Goal: Task Accomplishment & Management: Use online tool/utility

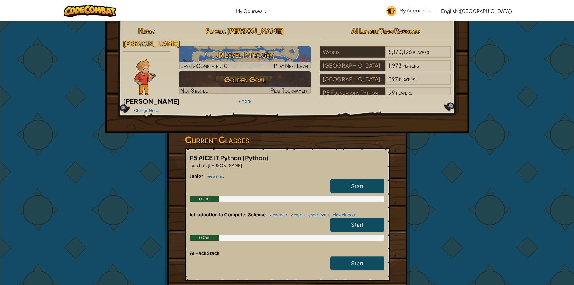
click at [340, 179] on link "Start" at bounding box center [357, 186] width 54 height 14
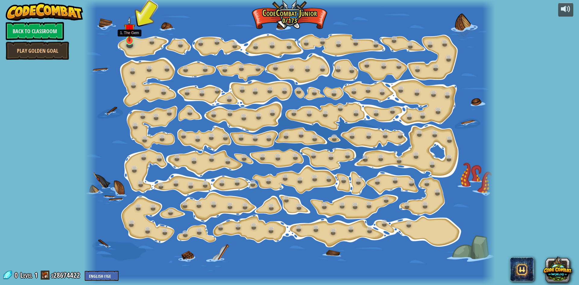
click at [129, 36] on img at bounding box center [129, 29] width 11 height 25
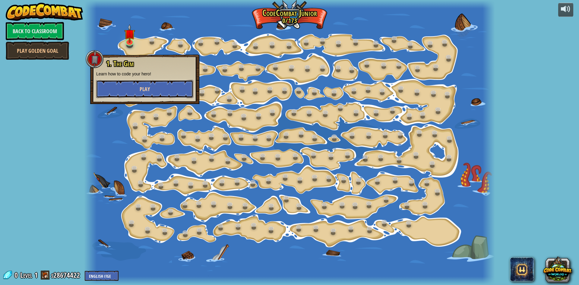
click at [135, 90] on button "Play" at bounding box center [144, 89] width 97 height 18
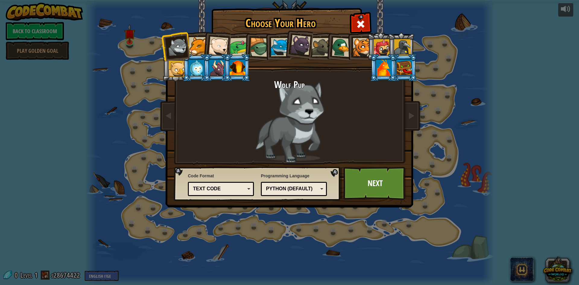
click at [239, 69] on div at bounding box center [238, 68] width 16 height 16
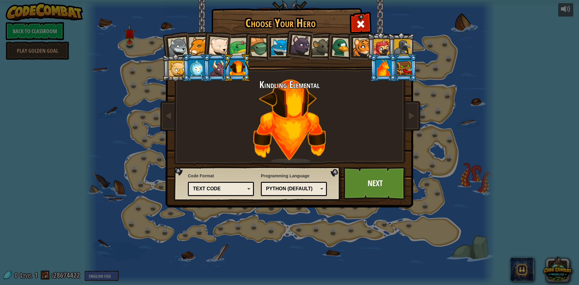
click at [383, 70] on div at bounding box center [384, 68] width 16 height 16
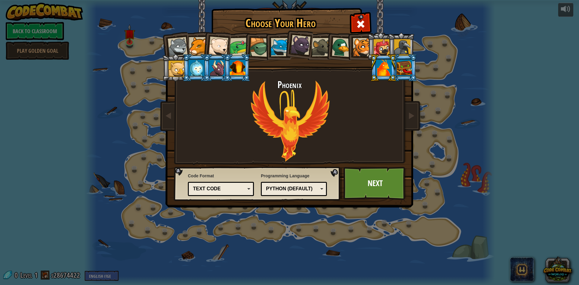
click at [394, 70] on li at bounding box center [382, 67] width 27 height 27
click at [397, 70] on div at bounding box center [404, 68] width 16 height 16
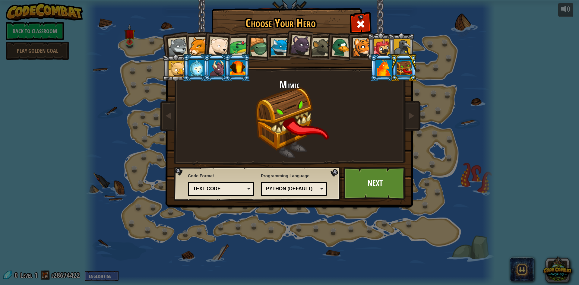
click at [236, 69] on div at bounding box center [238, 68] width 16 height 16
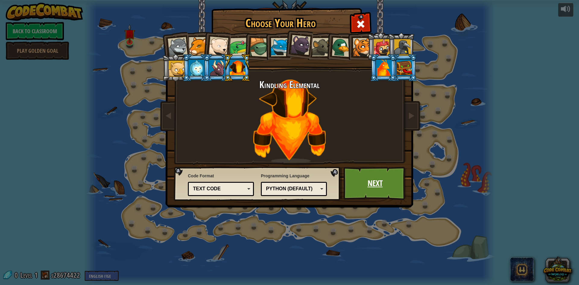
click at [383, 188] on link "Next" at bounding box center [374, 183] width 63 height 33
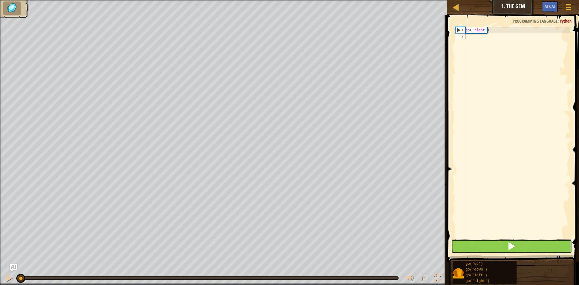
click at [479, 247] on button at bounding box center [511, 246] width 121 height 14
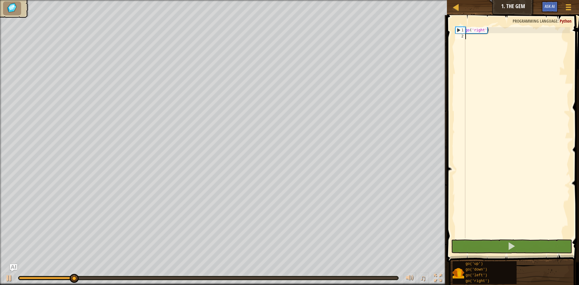
click at [491, 46] on div "go ( 'right' )" at bounding box center [517, 138] width 106 height 223
type textarea "go"
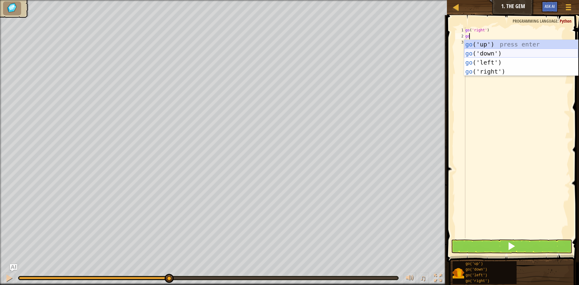
click at [481, 50] on div "go ('up') press enter go ('down') press enter go ('left') press enter go ('righ…" at bounding box center [521, 67] width 114 height 54
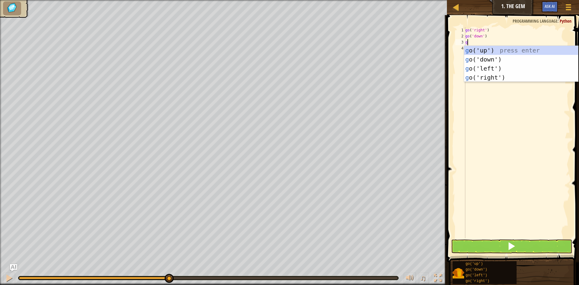
type textarea "go"
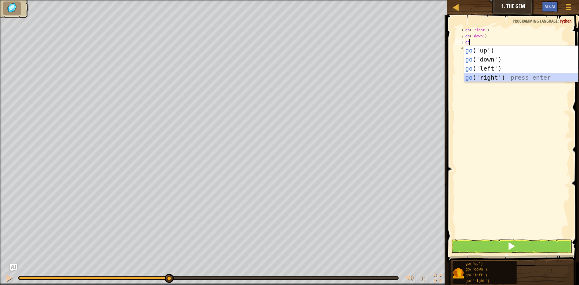
click at [490, 78] on div "go ('up') press enter go ('down') press enter go ('left') press enter go ('righ…" at bounding box center [521, 73] width 114 height 54
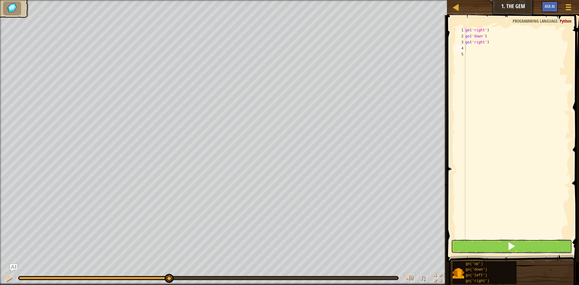
click at [473, 250] on button at bounding box center [511, 246] width 121 height 14
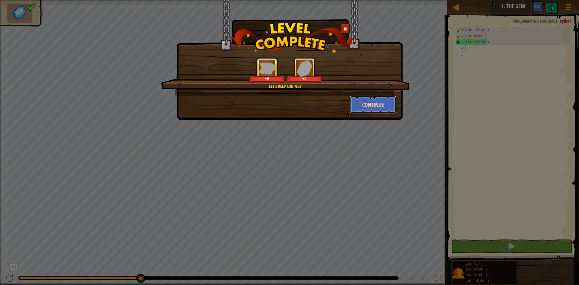
click at [362, 103] on button "Continue" at bounding box center [373, 105] width 47 height 18
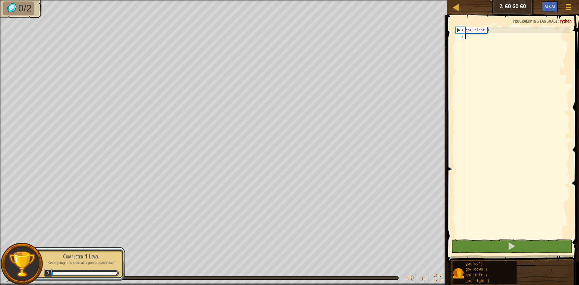
scroll to position [3, 0]
type textarea "go"
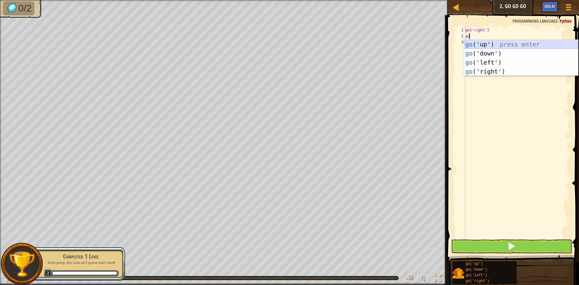
click at [480, 47] on div "go ('up') press enter go ('down') press enter go ('left') press enter go ('righ…" at bounding box center [521, 67] width 114 height 54
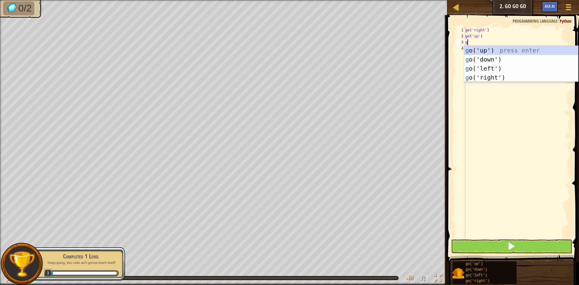
type textarea "go"
click at [488, 78] on div "go ('up') press enter go ('down') press enter go ('left') press enter go ('righ…" at bounding box center [521, 73] width 114 height 54
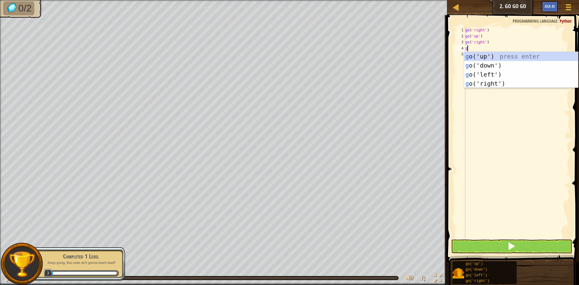
type textarea "go"
click at [494, 83] on div "go ('up') press enter go ('down') press enter go ('left') press enter go ('righ…" at bounding box center [521, 79] width 114 height 54
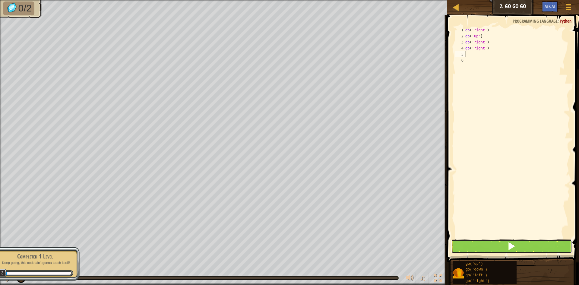
click at [486, 243] on button at bounding box center [511, 246] width 121 height 14
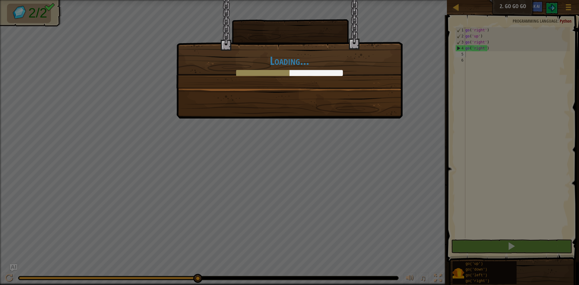
drag, startPoint x: 144, startPoint y: 277, endPoint x: 514, endPoint y: 272, distance: 370.0
click at [514, 1] on body "Map Junior 2. Go Go Go Game Menu Ask AI 1 ההההההההההההההההההההההההההההההההההההה…" at bounding box center [289, 0] width 579 height 1
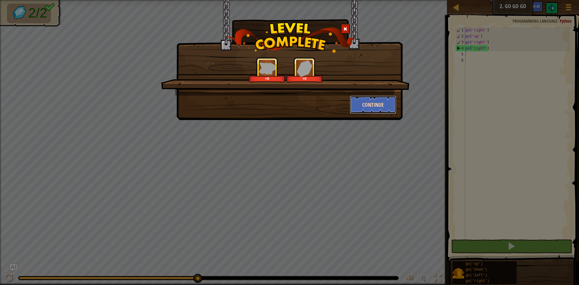
click at [360, 103] on button "Continue" at bounding box center [373, 105] width 47 height 18
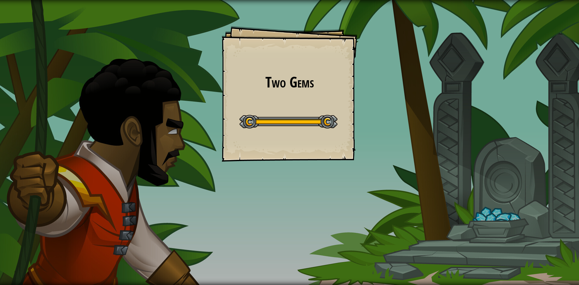
click at [285, 111] on div "Start Level" at bounding box center [288, 121] width 98 height 24
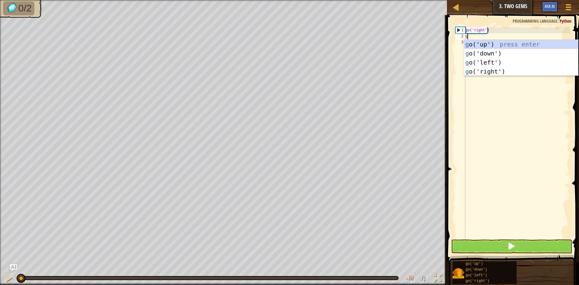
scroll to position [3, 0]
type textarea "go"
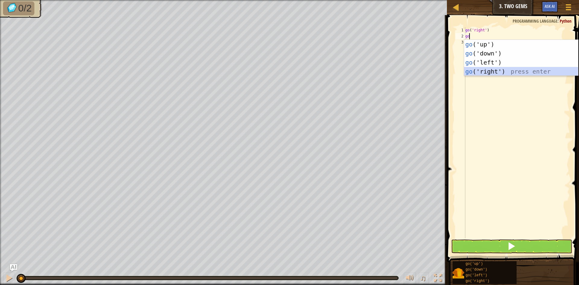
click at [509, 69] on div "go ('up') press enter go ('down') press enter go ('left') press enter go ('righ…" at bounding box center [521, 67] width 114 height 54
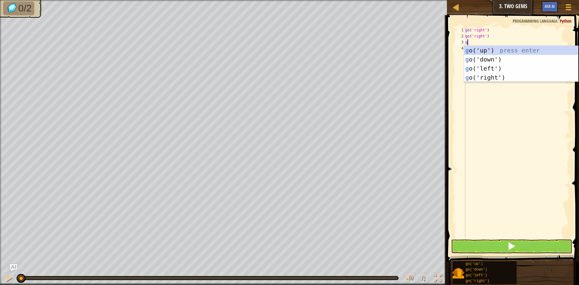
type textarea "go"
click at [492, 75] on div "go ('up') press enter go ('down') press enter go ('left') press enter go ('righ…" at bounding box center [521, 73] width 114 height 54
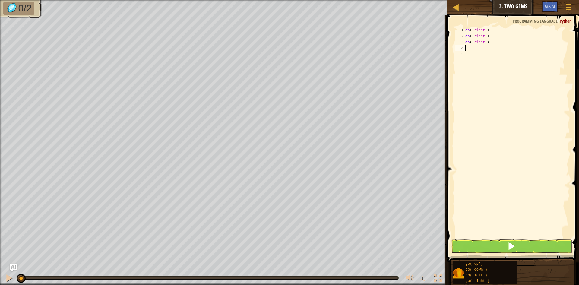
type textarea "go"
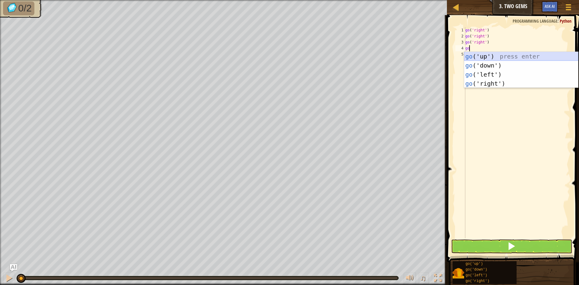
click at [491, 55] on div "go ('up') press enter go ('down') press enter go ('left') press enter go ('righ…" at bounding box center [521, 79] width 114 height 54
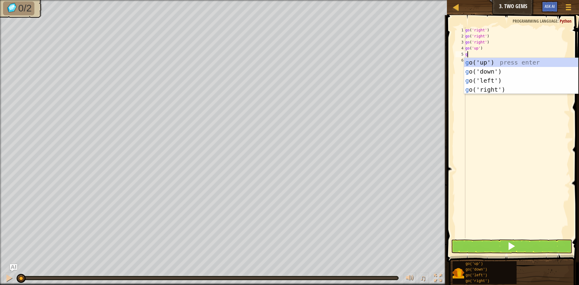
type textarea "go"
click at [476, 72] on div "go ('up') press enter go ('down') press enter go ('left') press enter go ('righ…" at bounding box center [521, 85] width 114 height 54
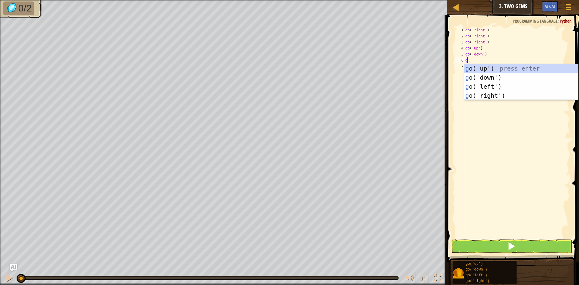
type textarea "go"
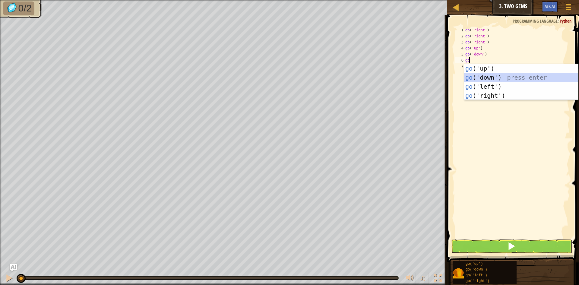
click at [488, 77] on div "go ('up') press enter go ('down') press enter go ('left') press enter go ('righ…" at bounding box center [521, 91] width 114 height 54
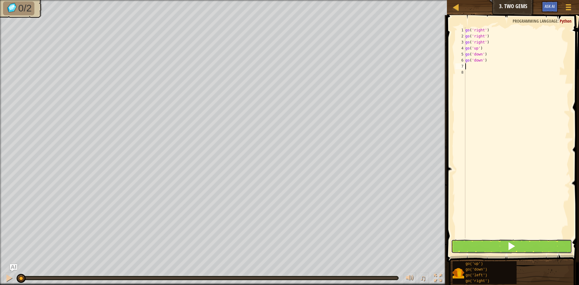
click at [502, 245] on button at bounding box center [511, 246] width 121 height 14
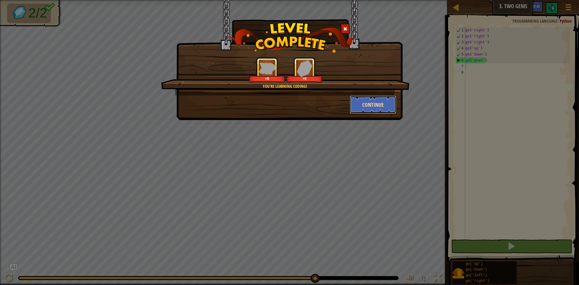
click at [360, 100] on button "Continue" at bounding box center [373, 105] width 47 height 18
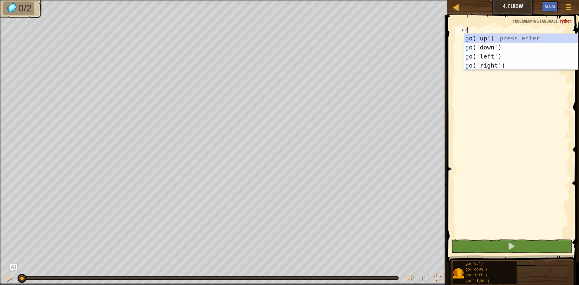
scroll to position [3, 0]
type textarea "go"
click at [489, 46] on div "go ('up') press enter go ('down') press enter go ('left') press enter go ('righ…" at bounding box center [521, 61] width 114 height 54
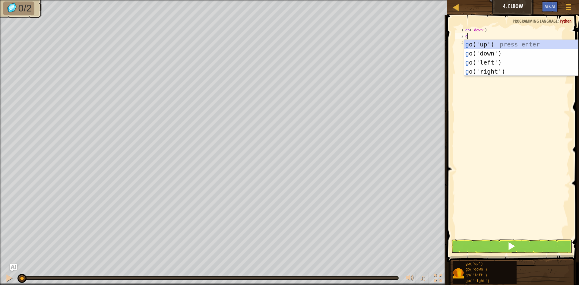
type textarea "go"
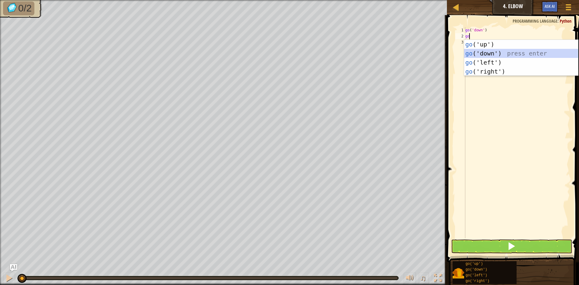
click at [487, 55] on div "go ('up') press enter go ('down') press enter go ('left') press enter go ('righ…" at bounding box center [521, 67] width 114 height 54
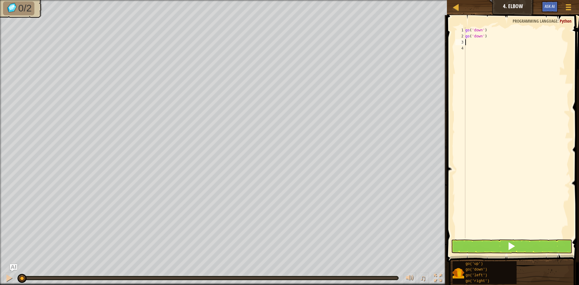
type textarea "go"
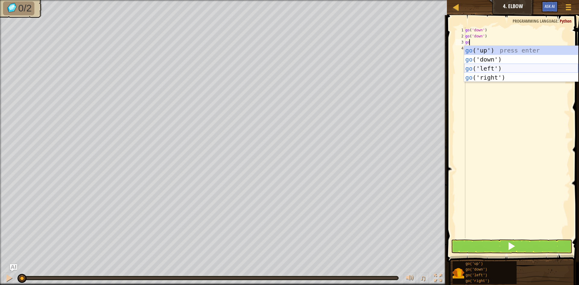
click at [480, 67] on div "go ('up') press enter go ('down') press enter go ('left') press enter go ('righ…" at bounding box center [521, 73] width 114 height 54
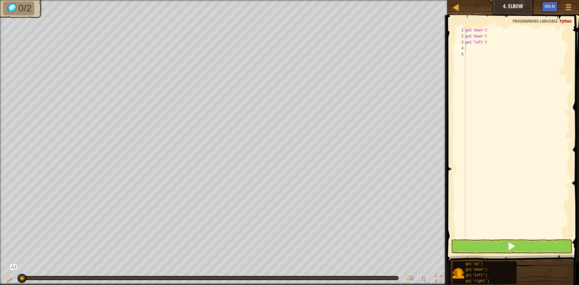
click at [494, 253] on span at bounding box center [513, 130] width 137 height 265
click at [494, 252] on button at bounding box center [511, 246] width 121 height 14
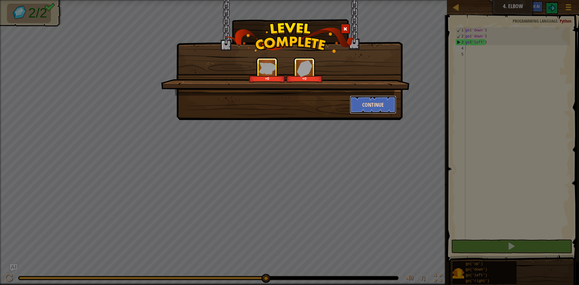
click at [359, 104] on button "Continue" at bounding box center [373, 105] width 47 height 18
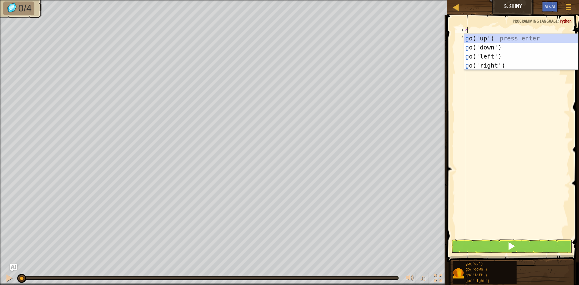
scroll to position [3, 0]
type textarea "go"
click at [493, 51] on div "go ('up') press enter go ('down') press enter go ('left') press enter go ('righ…" at bounding box center [521, 61] width 114 height 54
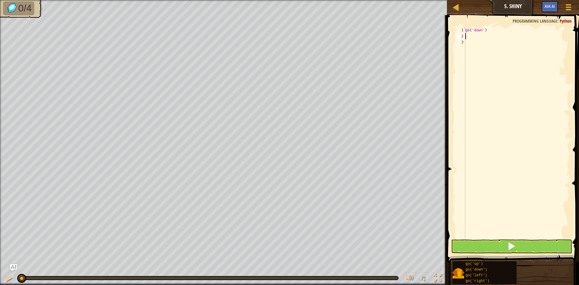
click at [493, 31] on div "go ( 'down' )" at bounding box center [517, 138] width 106 height 223
type textarea "g"
type textarea "go"
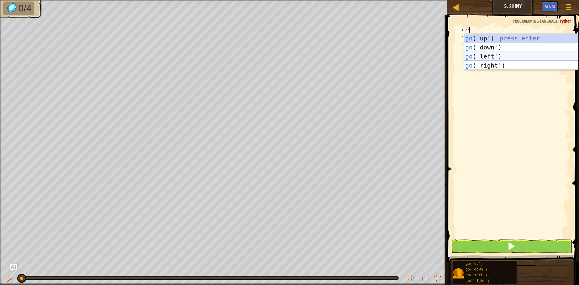
click at [492, 55] on div "go ('up') press enter go ('down') press enter go ('left') press enter go ('righ…" at bounding box center [521, 61] width 114 height 54
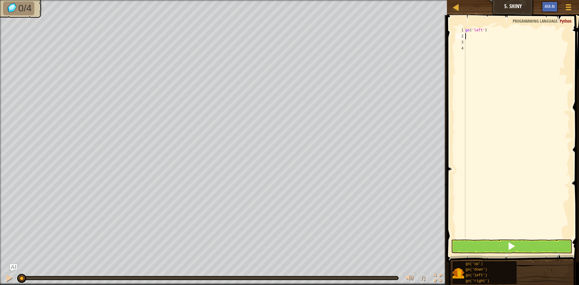
type textarea "go"
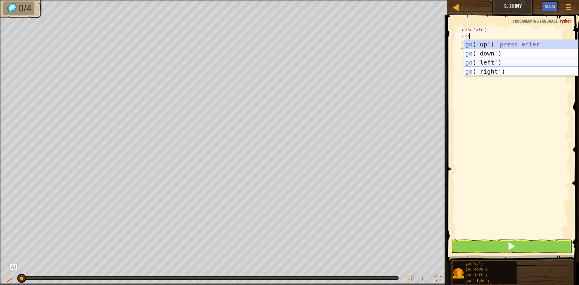
click at [479, 62] on div "go ('up') press enter go ('down') press enter go ('left') press enter go ('righ…" at bounding box center [521, 67] width 114 height 54
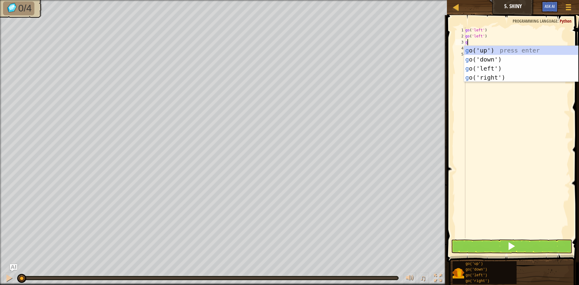
type textarea "go"
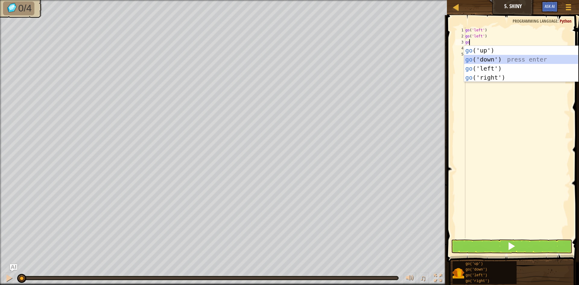
click at [489, 58] on div "go ('up') press enter go ('down') press enter go ('left') press enter go ('righ…" at bounding box center [521, 73] width 114 height 54
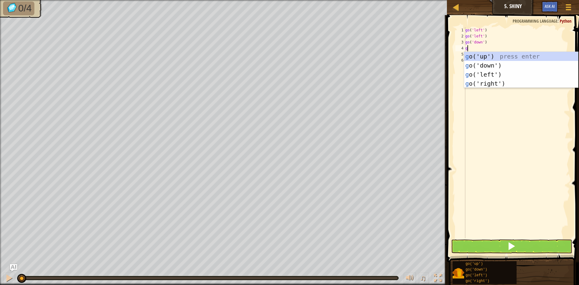
type textarea "go"
click at [494, 82] on div "go ('up') press enter go ('down') press enter go ('left') press enter go ('righ…" at bounding box center [521, 79] width 114 height 54
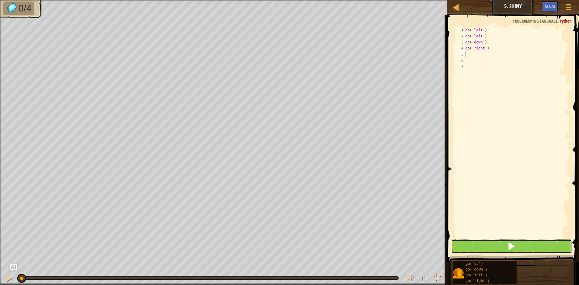
click at [488, 242] on button at bounding box center [511, 246] width 121 height 14
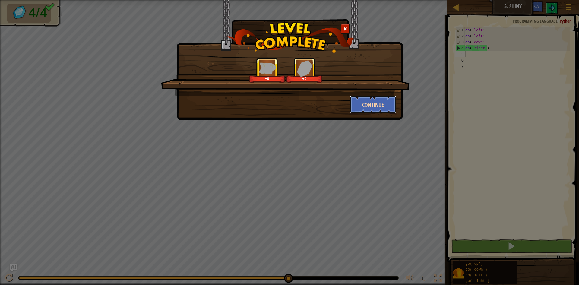
click at [365, 106] on button "Continue" at bounding box center [373, 105] width 47 height 18
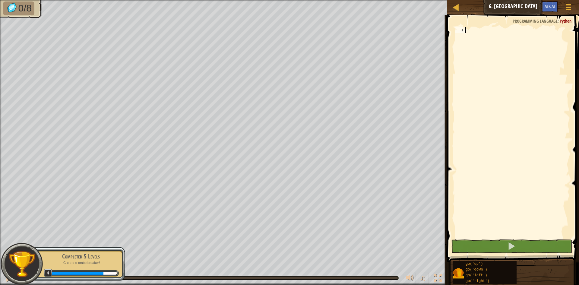
scroll to position [3, 0]
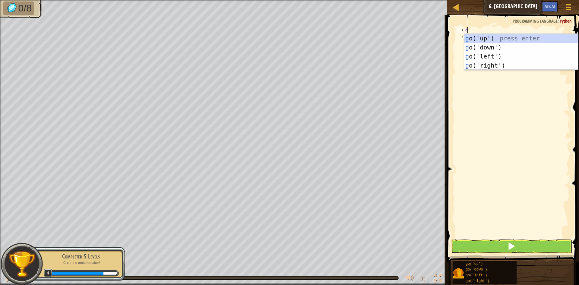
type textarea "go"
click at [508, 49] on div "go ('up') press enter go ('down') press enter go ('left') press enter go ('righ…" at bounding box center [521, 61] width 114 height 54
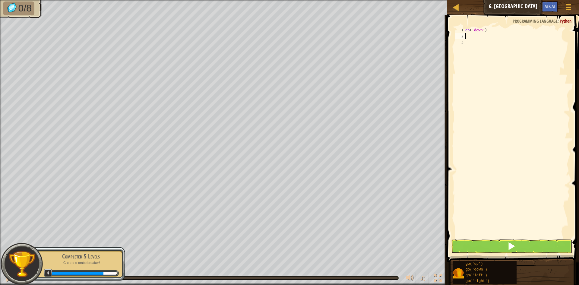
type textarea "go"
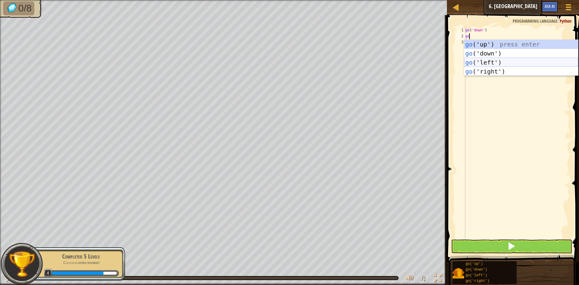
click at [500, 60] on div "go ('up') press enter go ('down') press enter go ('left') press enter go ('righ…" at bounding box center [521, 67] width 114 height 54
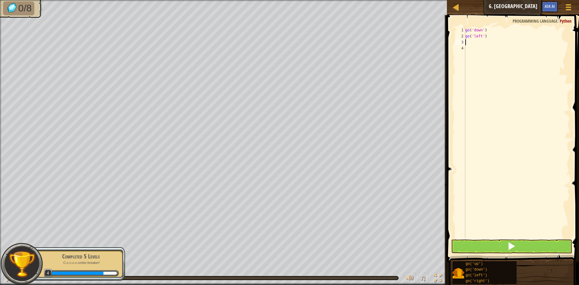
type textarea "go"
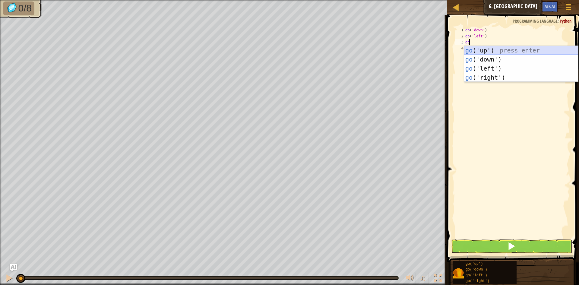
click at [492, 50] on div "go ('up') press enter go ('down') press enter go ('left') press enter go ('righ…" at bounding box center [521, 73] width 114 height 54
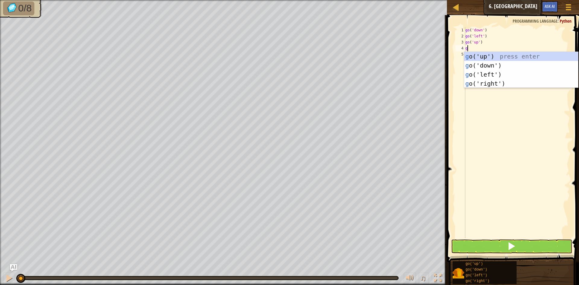
type textarea "go"
click at [478, 55] on div "go ('up') press enter go ('down') press enter go ('left') press enter go ('righ…" at bounding box center [521, 79] width 114 height 54
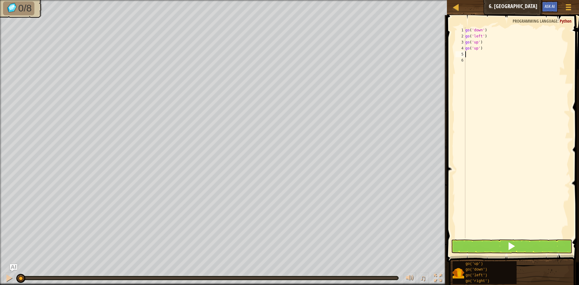
type textarea "go"
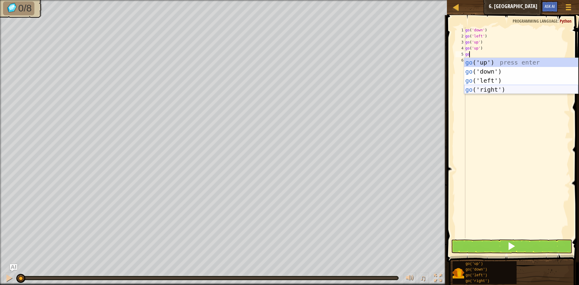
click at [498, 86] on div "go ('up') press enter go ('down') press enter go ('left') press enter go ('righ…" at bounding box center [521, 85] width 114 height 54
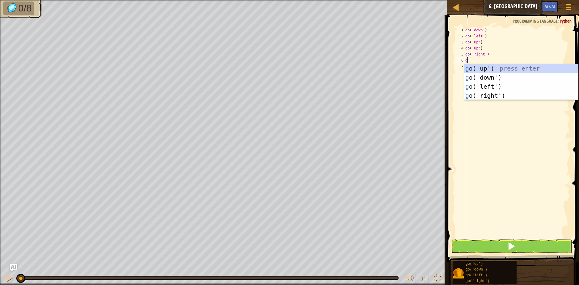
type textarea "go"
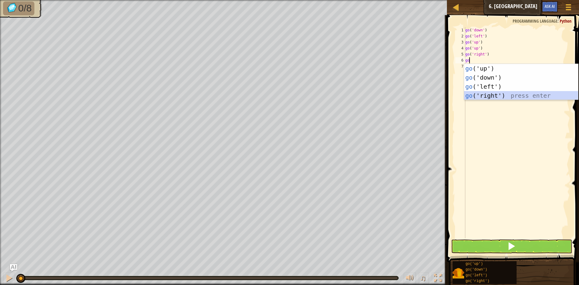
click at [494, 92] on div "go ('up') press enter go ('down') press enter go ('left') press enter go ('righ…" at bounding box center [521, 91] width 114 height 54
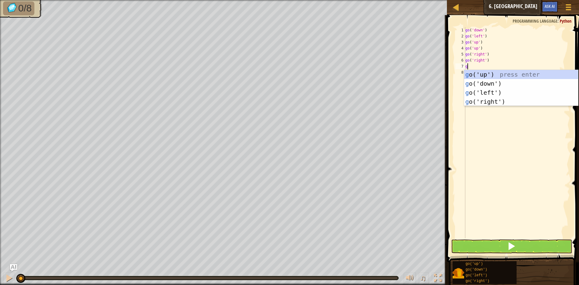
type textarea "go"
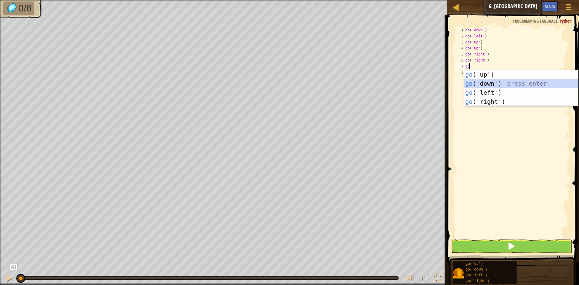
click at [488, 86] on div "go ('up') press enter go ('down') press enter go ('left') press enter go ('righ…" at bounding box center [521, 97] width 114 height 54
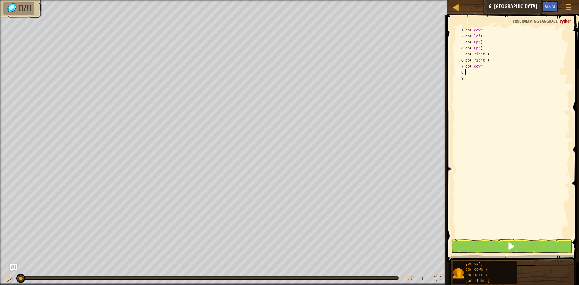
type textarea "go"
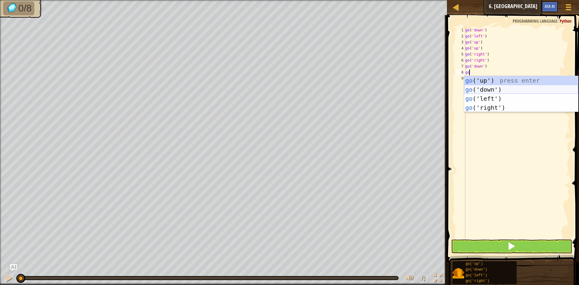
click at [490, 89] on div "go ('up') press enter go ('down') press enter go ('left') press enter go ('righ…" at bounding box center [521, 103] width 114 height 54
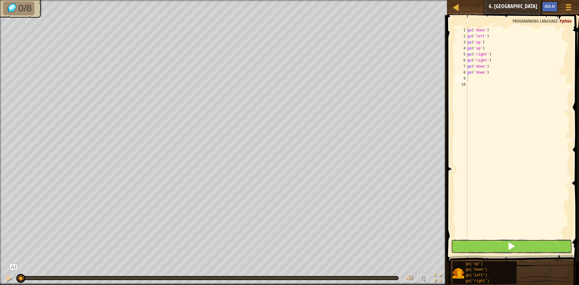
click at [493, 247] on button at bounding box center [511, 246] width 121 height 14
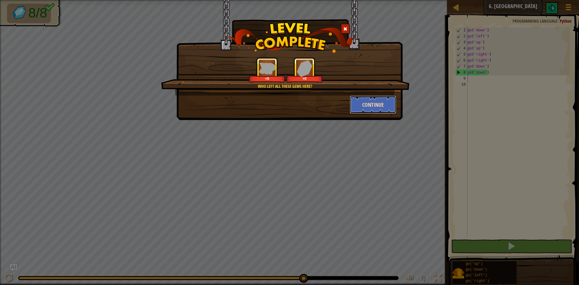
click at [369, 111] on button "Continue" at bounding box center [373, 105] width 47 height 18
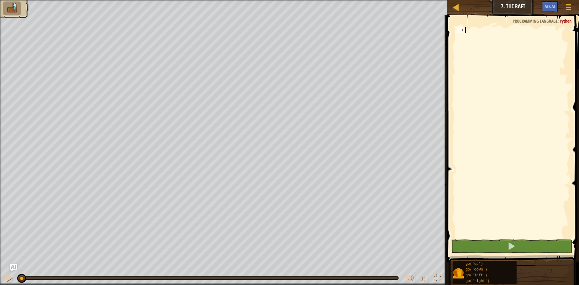
click at [502, 93] on div at bounding box center [517, 138] width 106 height 223
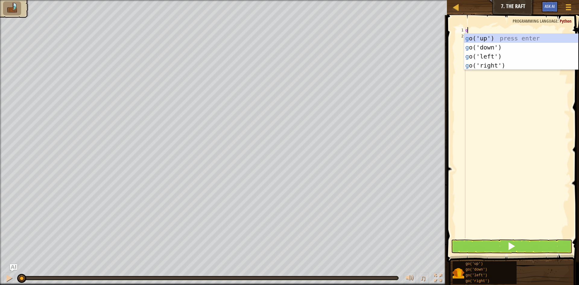
scroll to position [3, 0]
type textarea "go"
click at [484, 37] on div "go ('up') press enter go ('down') press enter go ('left') press enter go ('righ…" at bounding box center [521, 61] width 114 height 54
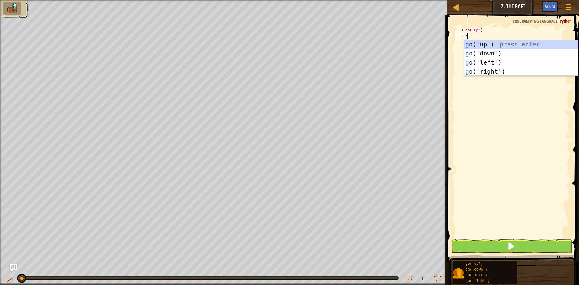
type textarea "go"
click at [488, 70] on div "go ('up') press enter go ('down') press enter go ('left') press enter go ('righ…" at bounding box center [521, 67] width 114 height 54
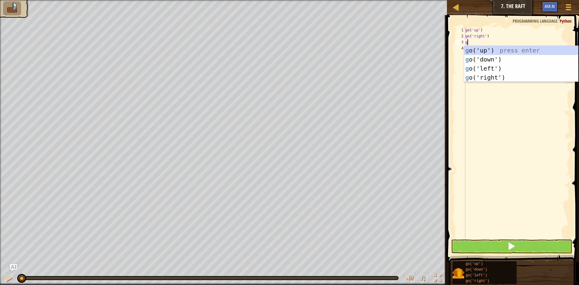
type textarea "go"
click at [490, 77] on div "go ('up') press enter go ('down') press enter go ('left') press enter go ('righ…" at bounding box center [521, 73] width 114 height 54
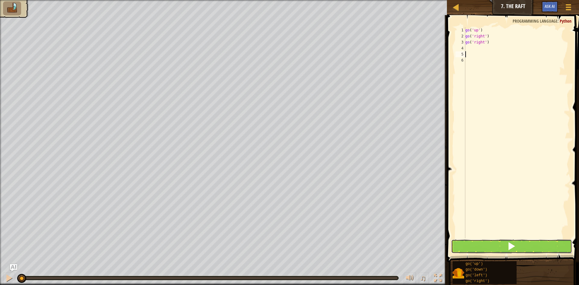
click at [491, 240] on button at bounding box center [511, 246] width 121 height 14
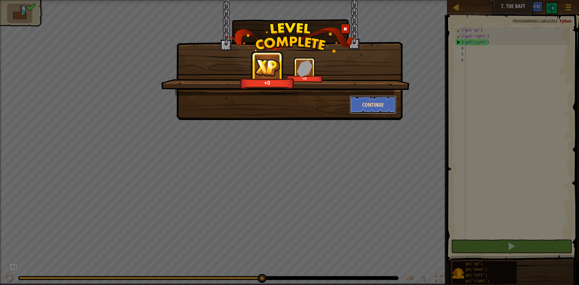
click at [358, 105] on button "Continue" at bounding box center [373, 105] width 47 height 18
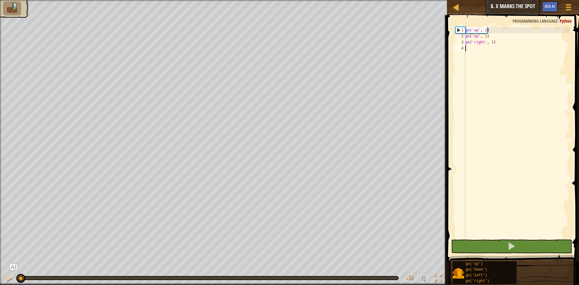
click at [21, 12] on ul at bounding box center [14, 9] width 23 height 14
click at [456, 9] on div at bounding box center [456, 7] width 8 height 8
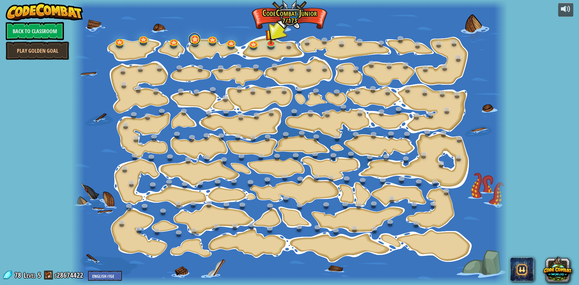
click at [194, 40] on link at bounding box center [194, 39] width 12 height 12
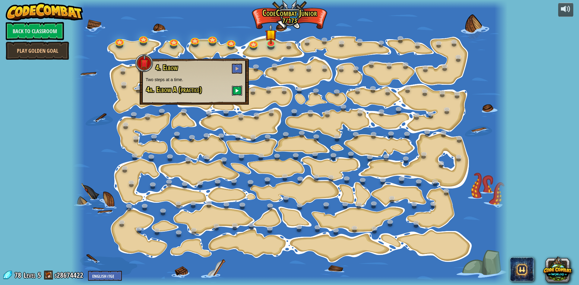
click at [240, 92] on button at bounding box center [237, 91] width 10 height 10
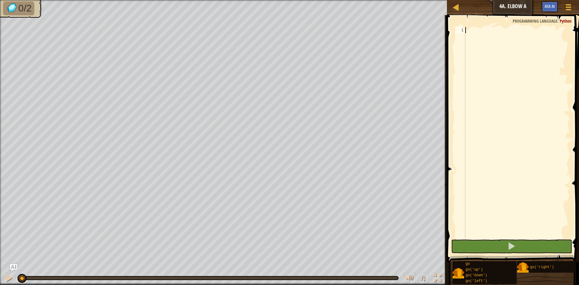
click at [536, 80] on div at bounding box center [517, 138] width 106 height 223
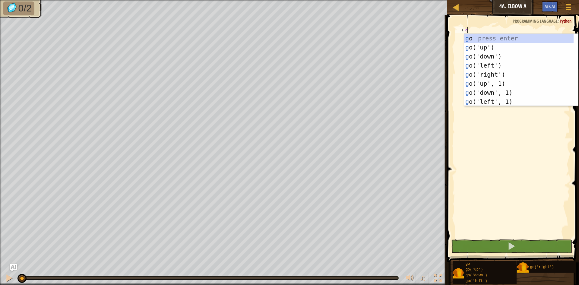
scroll to position [3, 0]
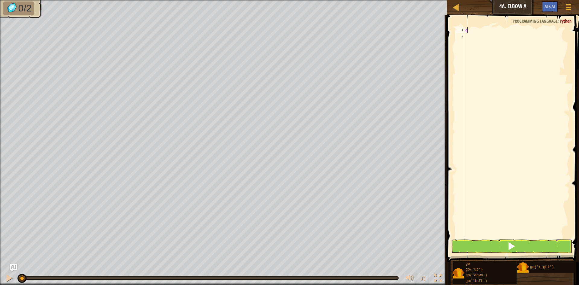
type textarea "go"
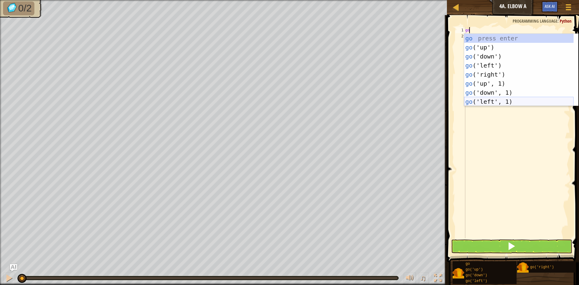
click at [508, 99] on div "go press enter go ('up') press enter go ('down') press enter go ('left') press …" at bounding box center [518, 79] width 109 height 90
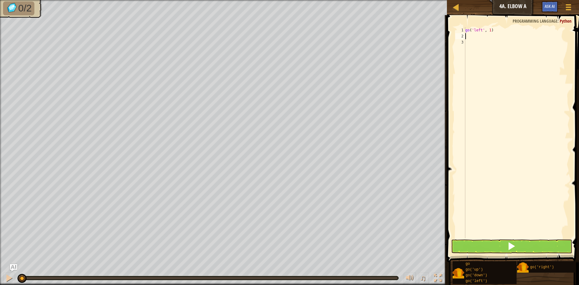
click at [490, 31] on div "go ( 'left' , 1 )" at bounding box center [517, 138] width 106 height 223
type textarea "go('left', 2)"
click at [491, 42] on div "go ( 'left' , 2 )" at bounding box center [517, 138] width 106 height 223
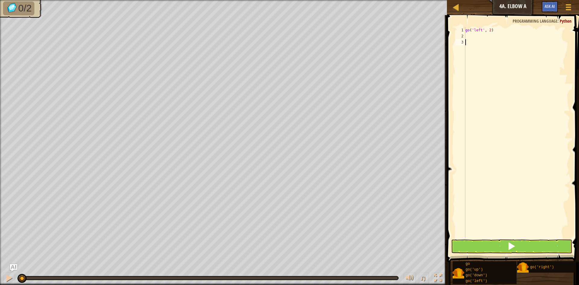
click at [490, 35] on div "go ( 'left' , 2 )" at bounding box center [517, 138] width 106 height 223
type textarea "go"
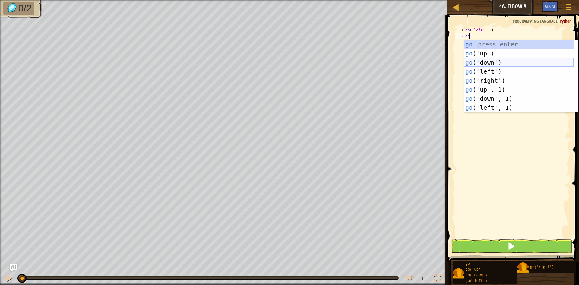
click at [505, 62] on div "go press enter go ('up') press enter go ('down') press enter go ('left') press …" at bounding box center [518, 85] width 109 height 90
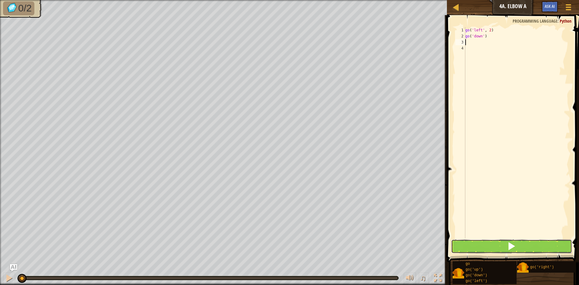
click at [501, 245] on button at bounding box center [511, 246] width 121 height 14
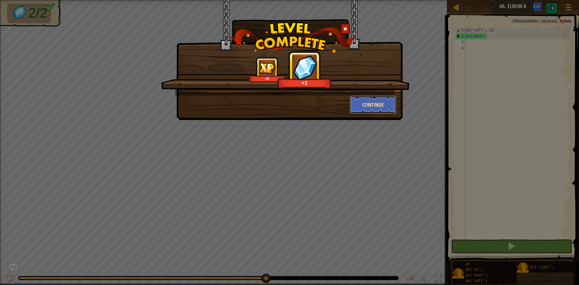
click at [376, 99] on button "Continue" at bounding box center [373, 105] width 47 height 18
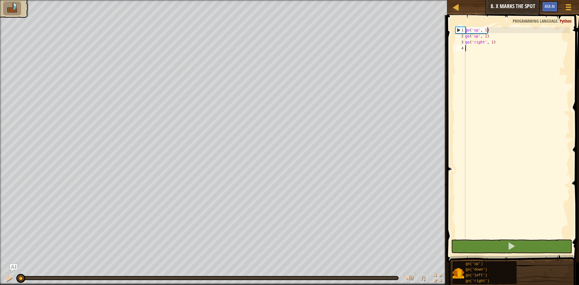
click at [491, 44] on div "go ( 'up' , 1 ) go ( 'up' , 1 ) go ( 'right' , 1 )" at bounding box center [517, 138] width 106 height 223
type textarea "go('right', 3)"
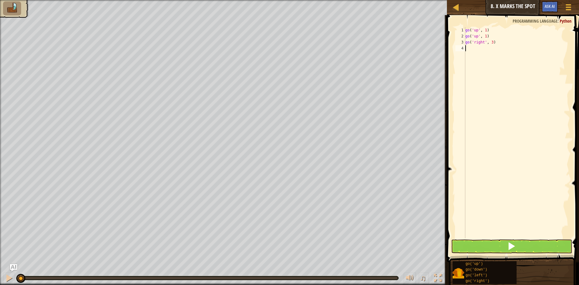
click at [475, 55] on div "go ( 'up' , 1 ) go ( 'up' , 1 ) go ( 'right' , 3 )" at bounding box center [517, 138] width 106 height 223
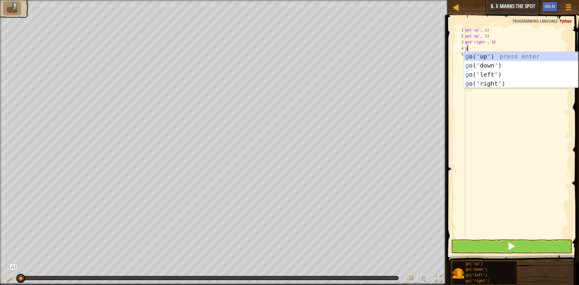
type textarea "go"
click at [487, 63] on div "go ('up') press enter go ('down') press enter go ('left') press enter go ('righ…" at bounding box center [521, 79] width 114 height 54
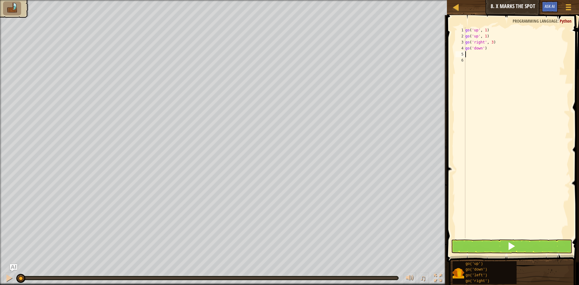
click at [482, 49] on div "go ( 'up' , 1 ) go ( 'up' , 1 ) go ( 'right' , 3 ) go ( 'down' )" at bounding box center [517, 138] width 106 height 223
type textarea "go('down', 2)"
click at [509, 251] on button at bounding box center [511, 246] width 121 height 14
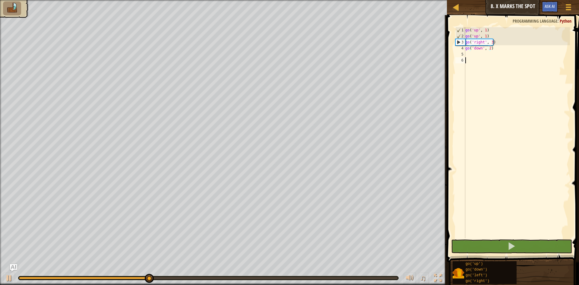
click at [494, 59] on div "go ( 'up' , 1 ) go ( 'up' , 1 ) go ( 'right' , 3 ) go ( 'down' , 2 )" at bounding box center [517, 138] width 106 height 223
click at [493, 58] on div "go ( 'up' , 1 ) go ( 'up' , 1 ) go ( 'right' , 3 ) go ( 'down' , 2 )" at bounding box center [517, 138] width 106 height 223
click at [493, 56] on div "go ( 'up' , 1 ) go ( 'up' , 1 ) go ( 'right' , 3 ) go ( 'down' , 2 )" at bounding box center [517, 138] width 106 height 223
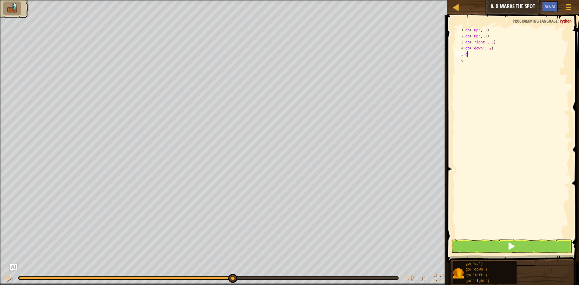
type textarea "go"
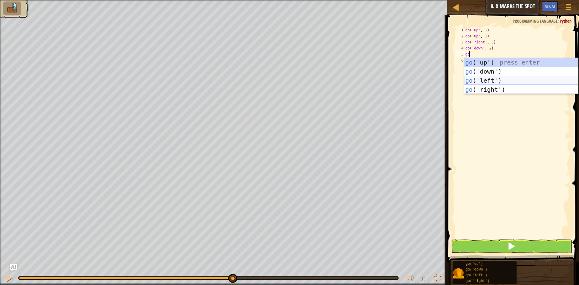
click at [498, 77] on div "go ('up') press enter go ('down') press enter go ('left') press enter go ('righ…" at bounding box center [521, 85] width 114 height 54
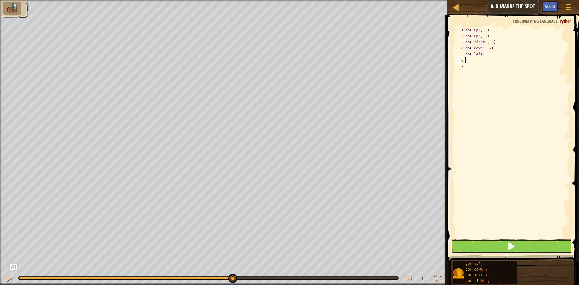
click at [493, 246] on button at bounding box center [511, 246] width 121 height 14
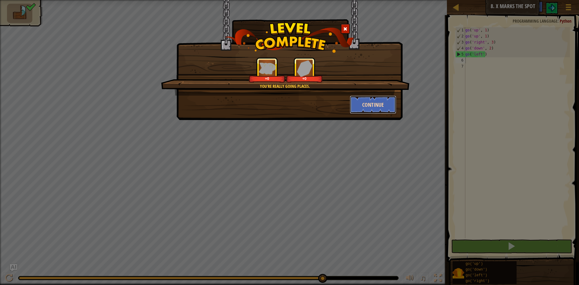
click at [352, 101] on button "Continue" at bounding box center [373, 105] width 47 height 18
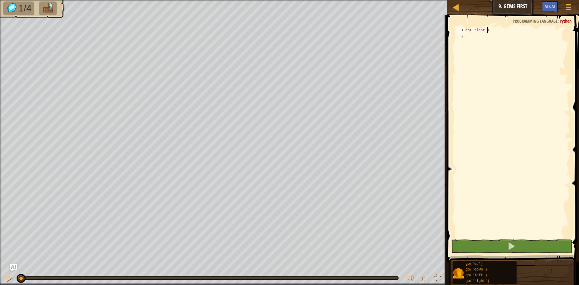
click at [485, 31] on div "go ( 'right' )" at bounding box center [517, 138] width 106 height 223
type textarea "go('right', 2)"
click at [490, 35] on div "go ( 'right' , 2 )" at bounding box center [517, 138] width 106 height 223
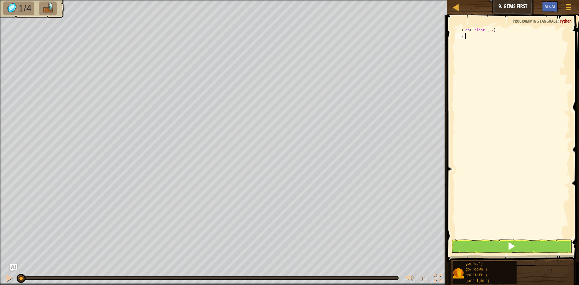
scroll to position [3, 0]
type textarea "g"
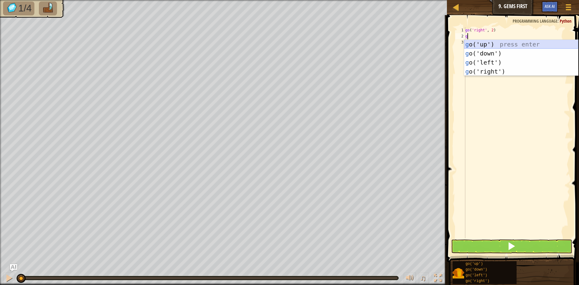
click at [495, 45] on div "g o('up') press enter g o('down') press enter g o('left') press enter g o('righ…" at bounding box center [521, 67] width 114 height 54
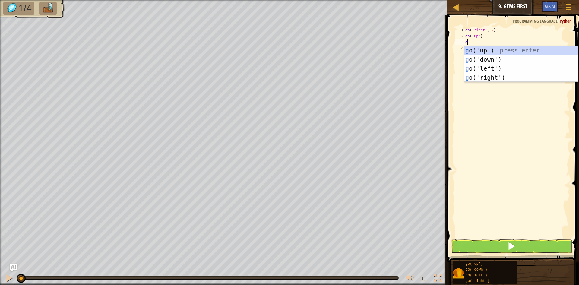
type textarea "go"
click at [518, 61] on div "go ('up') press enter go ('down') press enter go ('left') press enter go ('righ…" at bounding box center [521, 73] width 114 height 54
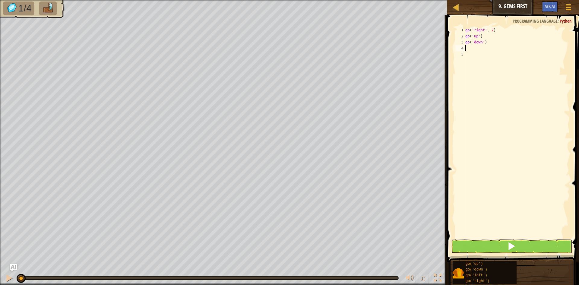
click at [482, 43] on div "go ( 'right' , 2 ) go ( 'up' ) go ( 'down' )" at bounding box center [517, 138] width 106 height 223
type textarea "go('down', 2)"
click at [482, 47] on div "go ( 'right' , 2 ) go ( 'up' ) go ( 'down' , 2 )" at bounding box center [517, 138] width 106 height 223
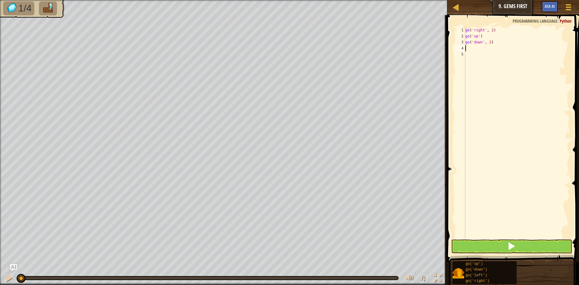
scroll to position [3, 0]
type textarea "go"
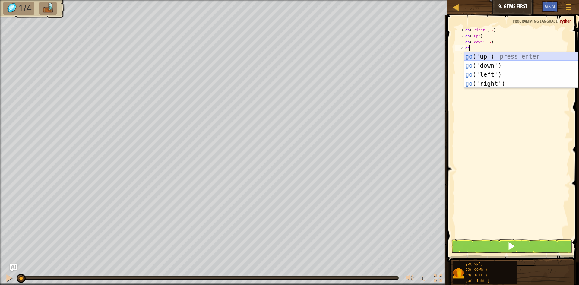
click at [497, 57] on div "go ('up') press enter go ('down') press enter go ('left') press enter go ('righ…" at bounding box center [521, 79] width 114 height 54
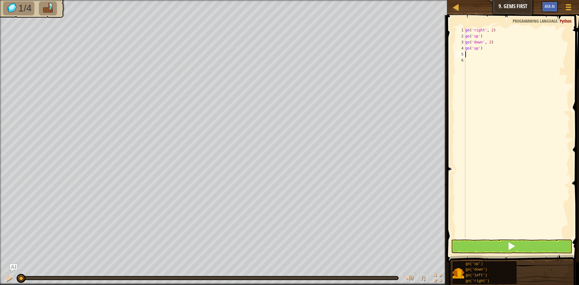
type textarea "go"
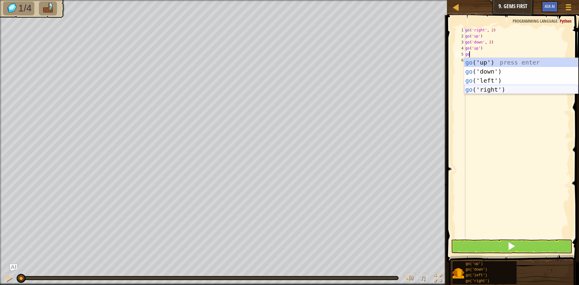
click at [495, 87] on div "go ('up') press enter go ('down') press enter go ('left') press enter go ('righ…" at bounding box center [521, 85] width 114 height 54
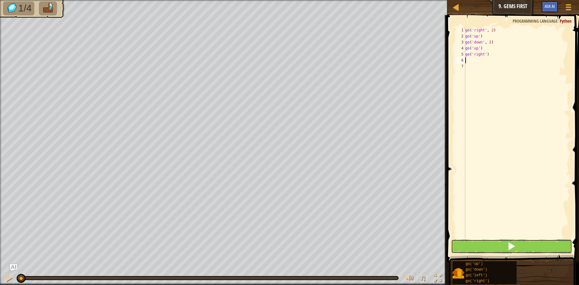
click at [510, 245] on span at bounding box center [511, 246] width 8 height 8
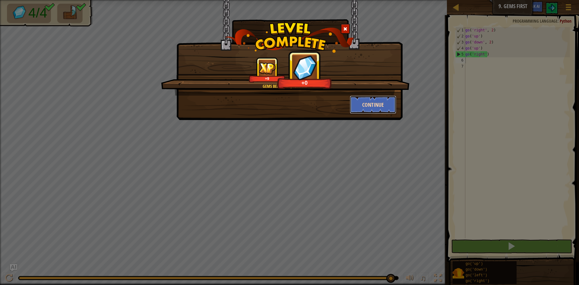
click at [365, 105] on button "Continue" at bounding box center [373, 105] width 47 height 18
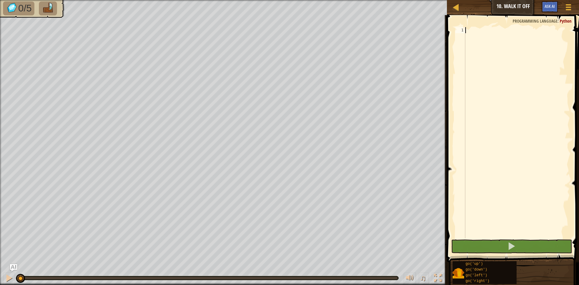
click at [497, 72] on div at bounding box center [517, 138] width 106 height 223
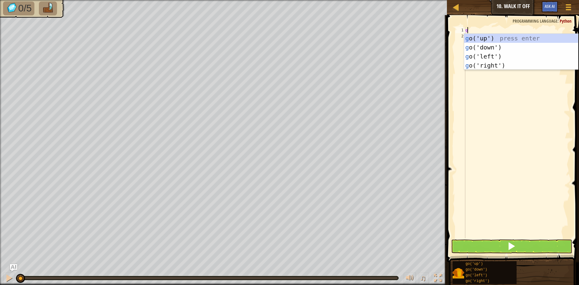
scroll to position [3, 0]
type textarea "go"
click at [484, 39] on div "go ('up') press enter go ('down') press enter go ('left') press enter go ('righ…" at bounding box center [521, 61] width 114 height 54
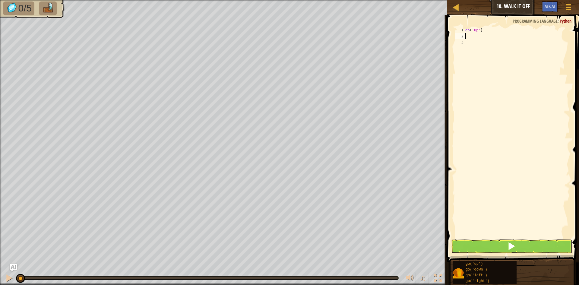
click at [478, 31] on div "go ( 'up' )" at bounding box center [517, 138] width 106 height 223
type textarea "go('up', 3)"
click at [478, 36] on div "go ( 'up' , 3 )" at bounding box center [517, 138] width 106 height 223
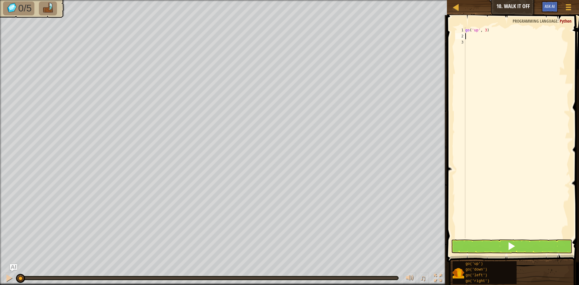
scroll to position [3, 0]
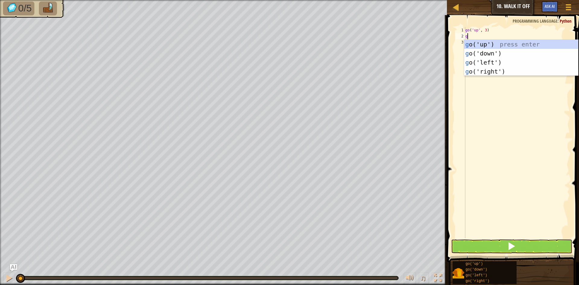
type textarea "go"
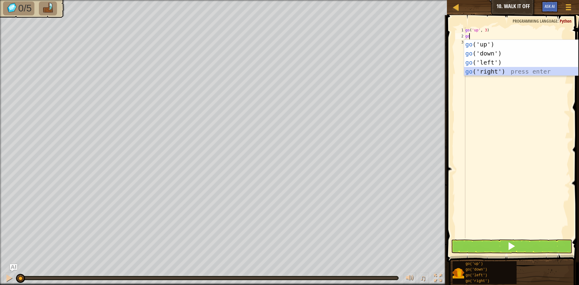
click at [489, 68] on div "go ('up') press enter go ('down') press enter go ('left') press enter go ('righ…" at bounding box center [521, 67] width 114 height 54
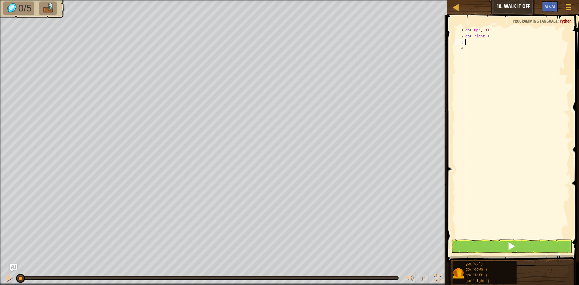
click at [485, 37] on div "go ( 'up' , 3 ) go ( 'right' )" at bounding box center [517, 138] width 106 height 223
type textarea "go('right', 4)"
click at [470, 46] on div "go ( 'up' , 3 ) go ( 'right' , 4 )" at bounding box center [517, 138] width 106 height 223
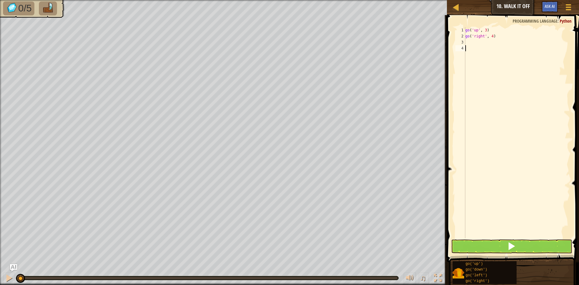
click at [473, 43] on div "go ( 'up' , 3 ) go ( 'right' , 4 )" at bounding box center [517, 138] width 106 height 223
type textarea "go"
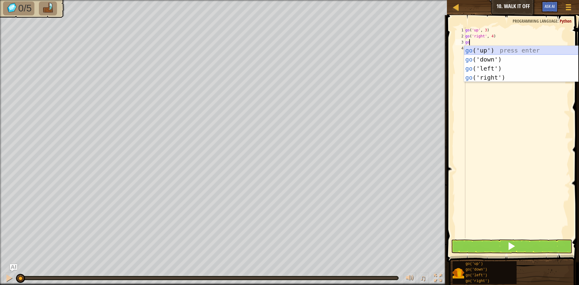
click at [481, 54] on div "go ('up') press enter go ('down') press enter go ('left') press enter go ('righ…" at bounding box center [521, 73] width 114 height 54
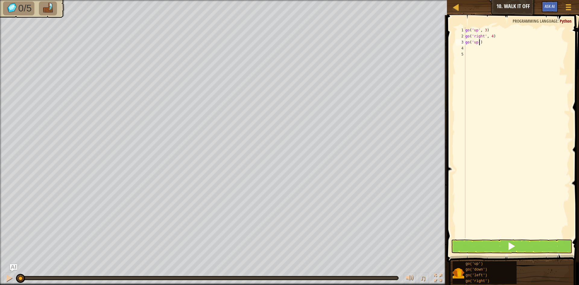
click at [478, 42] on div "go ( 'up' , 3 ) go ( 'right' , 4 ) go ( 'up' )" at bounding box center [517, 138] width 106 height 223
click at [477, 42] on div "go ( 'up' , 3 ) go ( 'right' , 4 ) go ( 'up' )" at bounding box center [517, 138] width 106 height 223
click at [482, 43] on div "go ( 'up' , 3 ) go ( 'right' , 4 ) go ( 'down' )" at bounding box center [517, 138] width 106 height 223
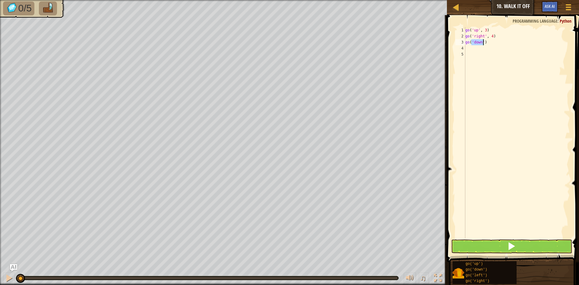
click at [482, 43] on div "go ( 'up' , 3 ) go ( 'right' , 4 ) go ( 'down' )" at bounding box center [517, 132] width 106 height 211
type textarea "go('down', 3)"
click at [489, 49] on div "go ( 'up' , 3 ) go ( 'right' , 4 ) go ( 'down' , 3 )" at bounding box center [517, 138] width 106 height 223
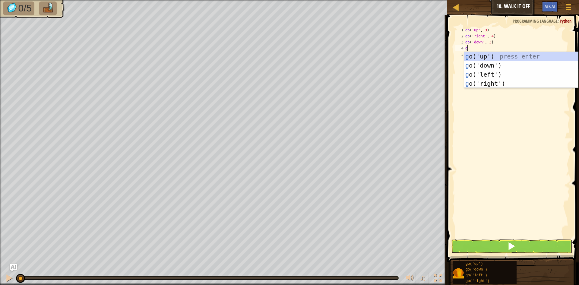
type textarea "go"
click at [500, 71] on div "go ('up') press enter go ('down') press enter go ('left') press enter go ('righ…" at bounding box center [521, 79] width 114 height 54
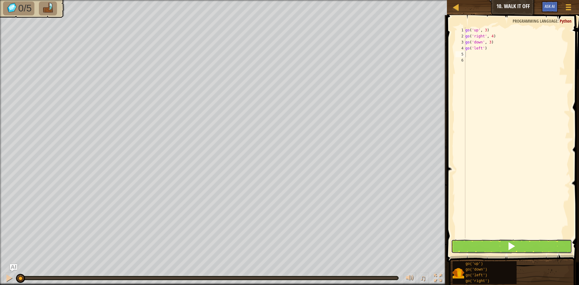
click at [515, 246] on span at bounding box center [511, 246] width 8 height 8
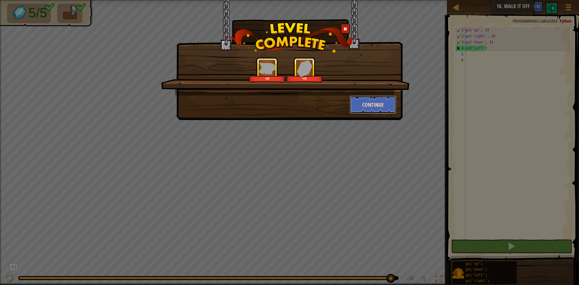
click at [388, 109] on button "Continue" at bounding box center [373, 105] width 47 height 18
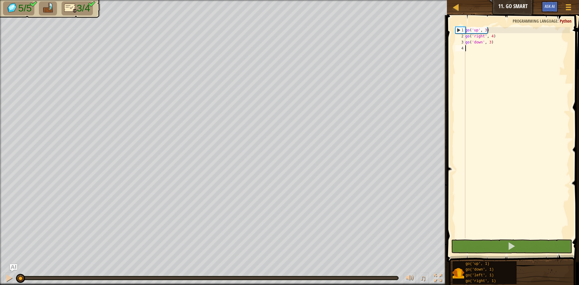
click at [508, 58] on div "go ( 'up' , 3 ) go ( 'right' , 4 ) go ( 'down' , 3 )" at bounding box center [517, 138] width 106 height 223
type textarea "go"
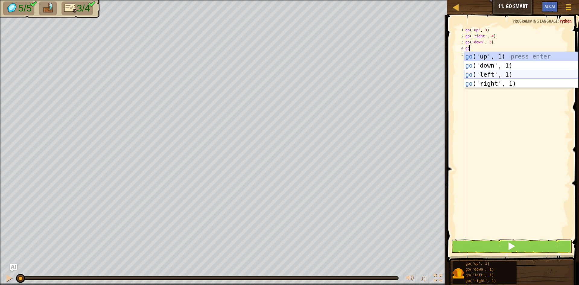
click at [497, 74] on div "go ('up', 1) press enter go ('down', 1) press enter go ('left', 1) press enter …" at bounding box center [521, 79] width 114 height 54
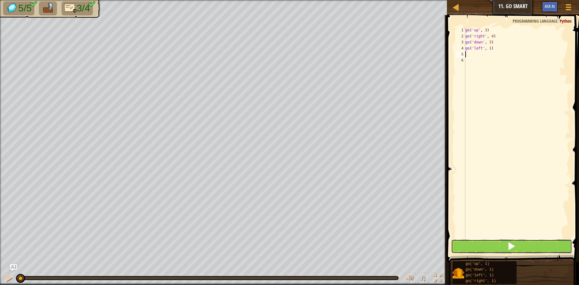
click at [493, 246] on button at bounding box center [511, 246] width 121 height 14
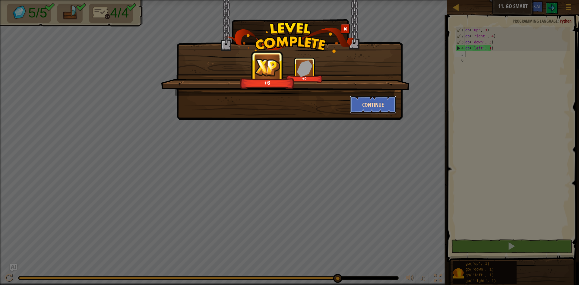
click at [373, 98] on button "Continue" at bounding box center [373, 105] width 47 height 18
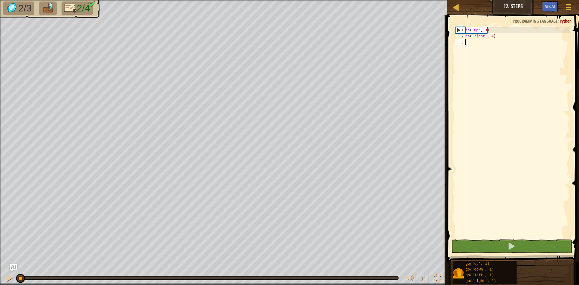
click at [450, 8] on div "Map Junior 12. Steps Game Menu Ask AI" at bounding box center [513, 7] width 132 height 15
click at [453, 9] on div at bounding box center [456, 7] width 8 height 8
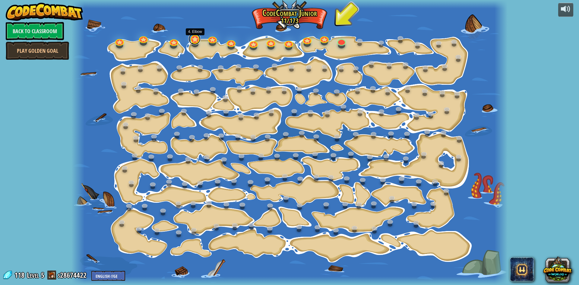
click at [198, 42] on link at bounding box center [194, 39] width 12 height 12
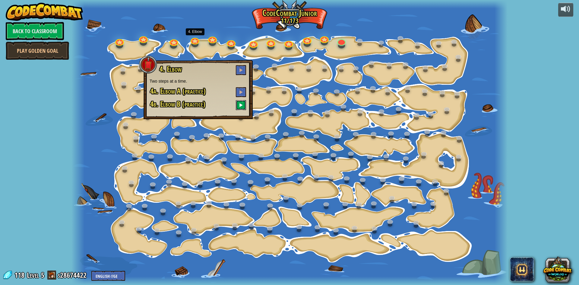
click at [243, 106] on button at bounding box center [241, 105] width 10 height 10
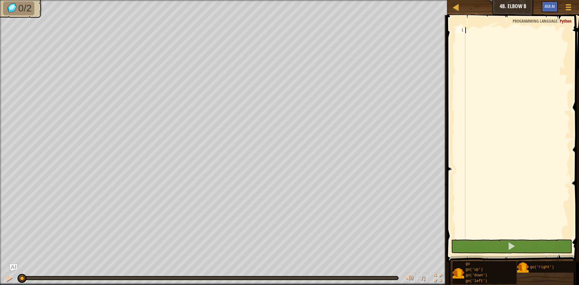
scroll to position [3, 0]
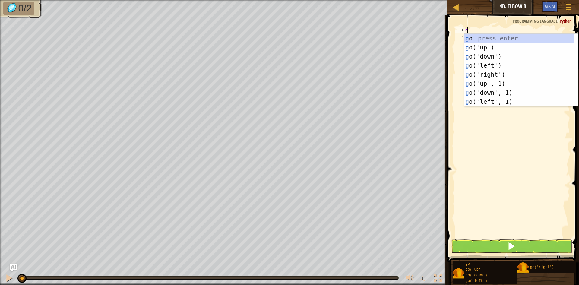
type textarea "go"
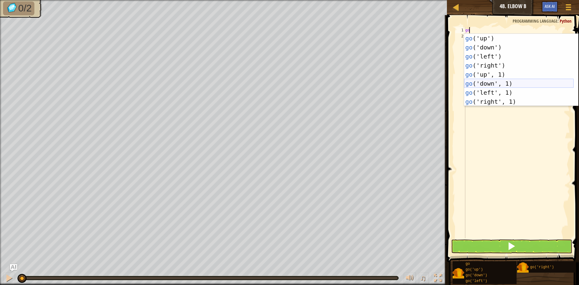
scroll to position [9, 0]
click at [491, 100] on div "go ('up') press enter go ('down') press enter go ('left') press enter go ('righ…" at bounding box center [518, 79] width 109 height 90
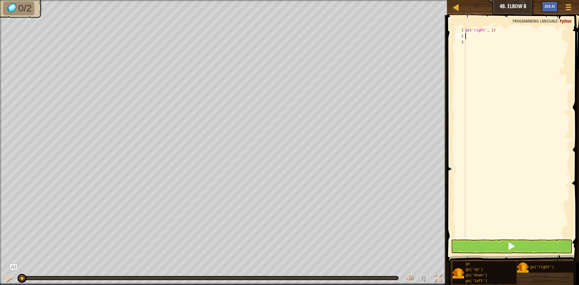
click at [490, 30] on div "go ( 'right' , 1 )" at bounding box center [517, 138] width 106 height 223
type textarea "go('right', 2)"
click at [484, 39] on div "go ( 'right' , 2 )" at bounding box center [517, 138] width 106 height 223
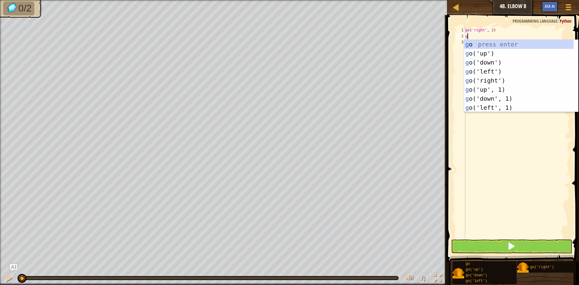
scroll to position [0, 0]
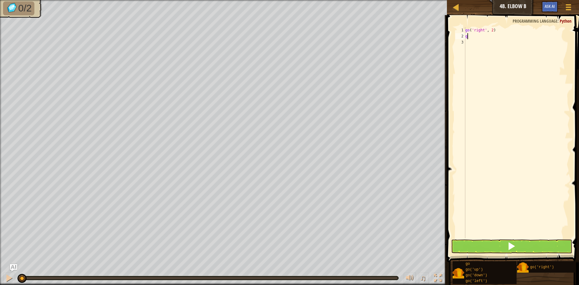
type textarea "go"
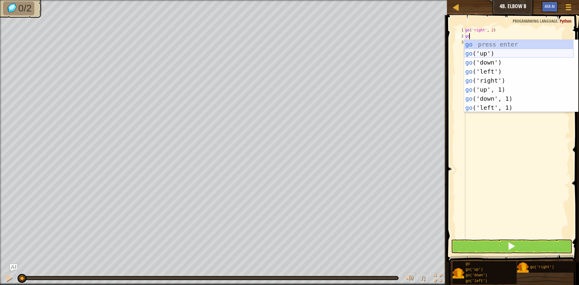
click at [494, 54] on div "go press enter go ('up') press enter go ('down') press enter go ('left') press …" at bounding box center [518, 85] width 109 height 90
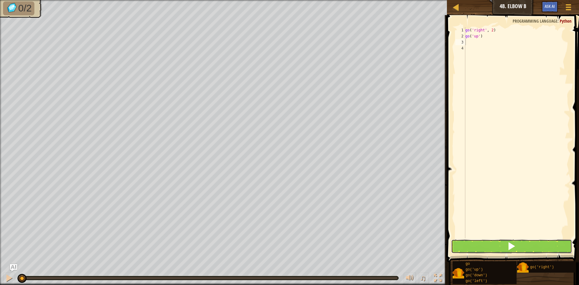
click at [504, 244] on button at bounding box center [511, 246] width 121 height 14
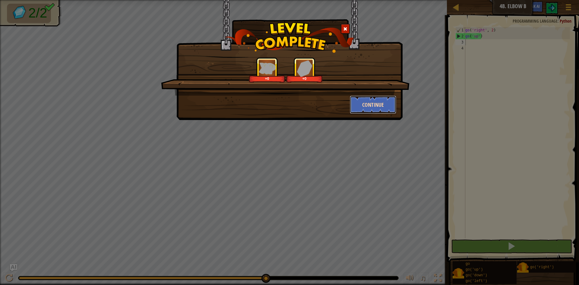
click at [369, 105] on button "Continue" at bounding box center [373, 105] width 47 height 18
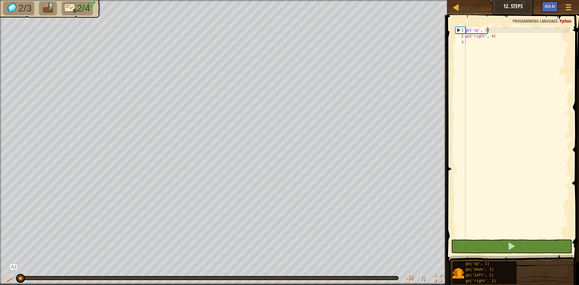
click at [451, 6] on div "Map Junior 12. Steps Game Menu Ask AI" at bounding box center [513, 7] width 132 height 15
click at [454, 7] on div at bounding box center [456, 7] width 8 height 8
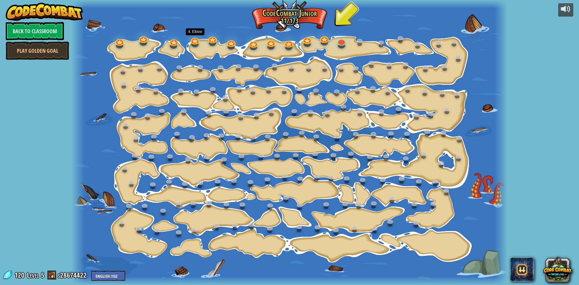
drag, startPoint x: 193, startPoint y: 39, endPoint x: 186, endPoint y: 43, distance: 8.5
click at [186, 43] on div at bounding box center [289, 142] width 436 height 285
click at [197, 39] on link at bounding box center [194, 39] width 12 height 12
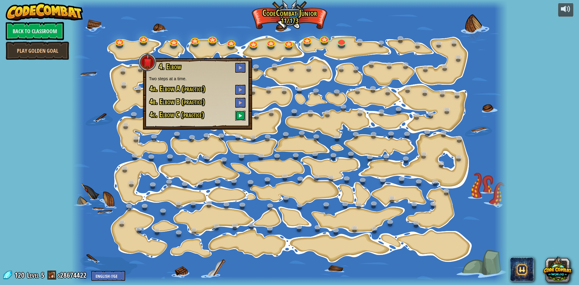
click at [241, 114] on span at bounding box center [240, 115] width 4 height 4
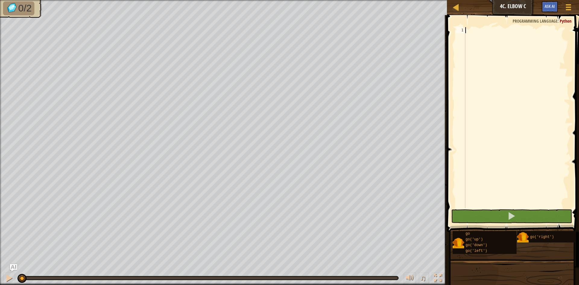
click at [498, 77] on div at bounding box center [576, 123] width 225 height 193
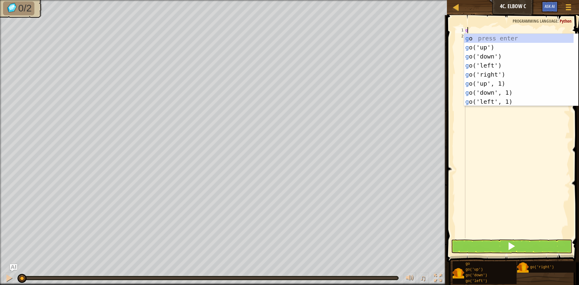
type textarea "go"
click at [488, 45] on div "go press enter go ('up') press enter go ('down') press enter go ('left') press …" at bounding box center [518, 79] width 109 height 90
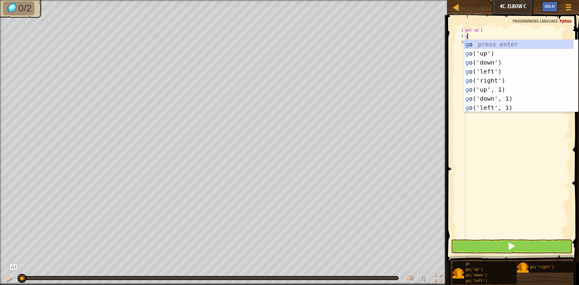
type textarea "go"
click at [509, 80] on div "go press enter go ('up') press enter go ('down') press enter go ('left') press …" at bounding box center [518, 85] width 109 height 90
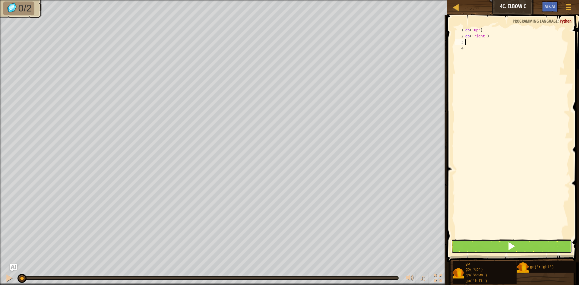
click at [490, 250] on button at bounding box center [511, 246] width 121 height 14
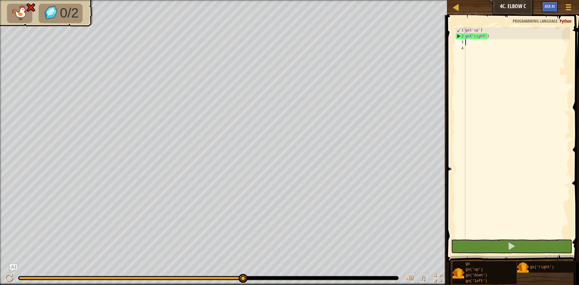
click at [478, 30] on div "go ( 'up' ) go ( 'right' )" at bounding box center [517, 138] width 106 height 223
type textarea "go('up', 2)"
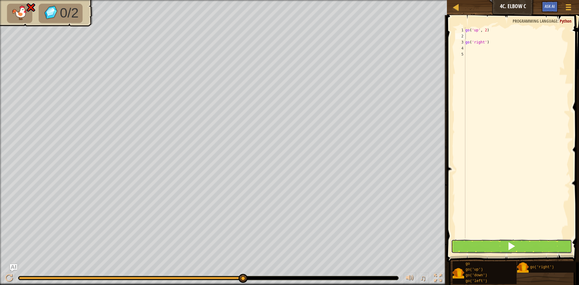
click at [496, 249] on button at bounding box center [511, 246] width 121 height 14
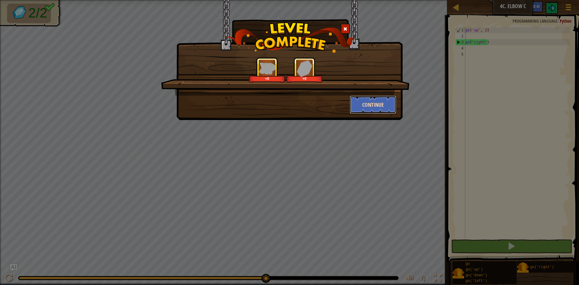
click at [376, 106] on button "Continue" at bounding box center [373, 105] width 47 height 18
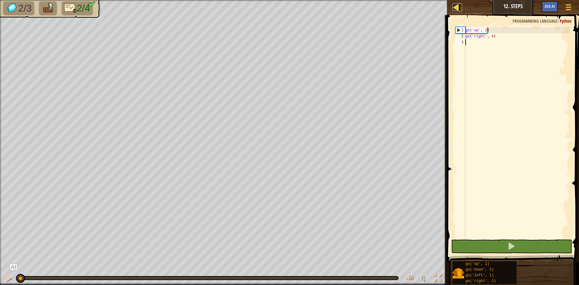
click at [456, 5] on div at bounding box center [456, 7] width 8 height 8
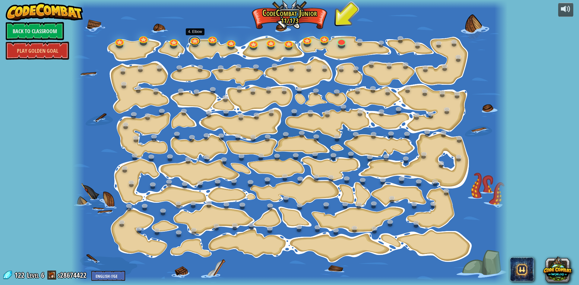
click at [194, 39] on link at bounding box center [194, 40] width 12 height 9
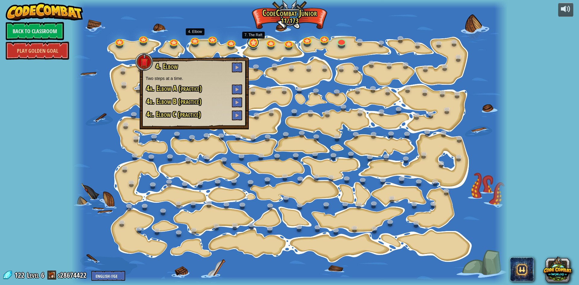
click at [256, 45] on link at bounding box center [253, 42] width 12 height 12
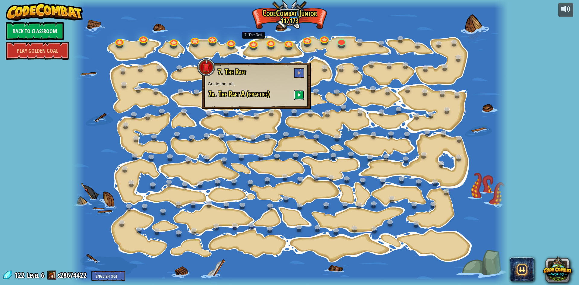
click at [297, 96] on span at bounding box center [299, 95] width 4 height 4
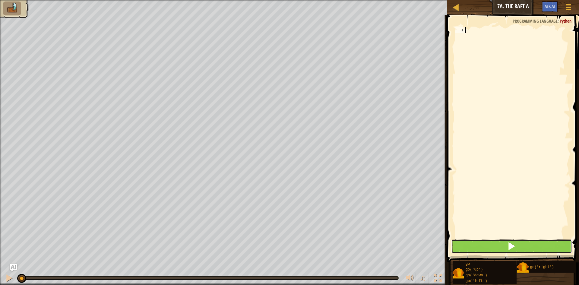
click at [466, 244] on button at bounding box center [511, 246] width 121 height 14
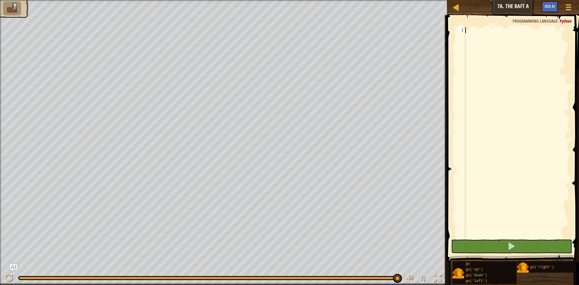
click at [509, 48] on div at bounding box center [517, 138] width 106 height 223
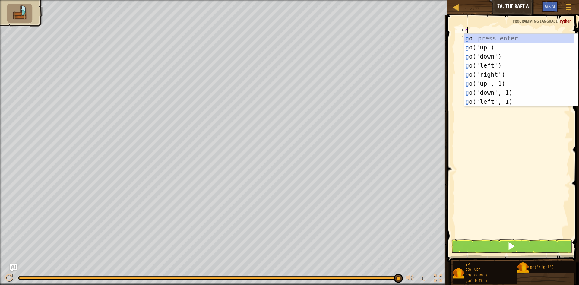
scroll to position [3, 0]
type textarea "go"
click at [505, 63] on div "go press enter go ('up') press enter go ('down') press enter go ('left') press …" at bounding box center [518, 79] width 109 height 90
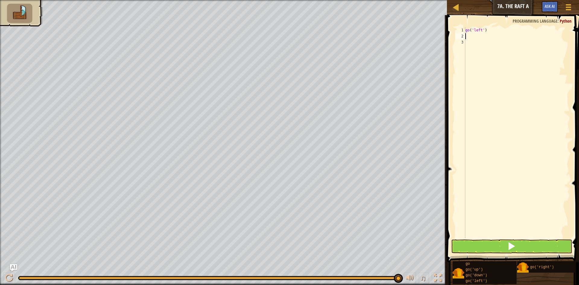
type textarea "go"
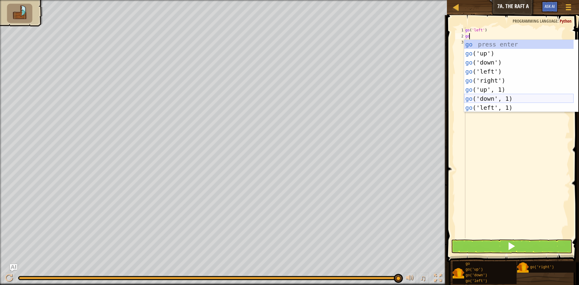
click at [493, 101] on div "go press enter go ('up') press enter go ('down') press enter go ('left') press …" at bounding box center [518, 85] width 109 height 90
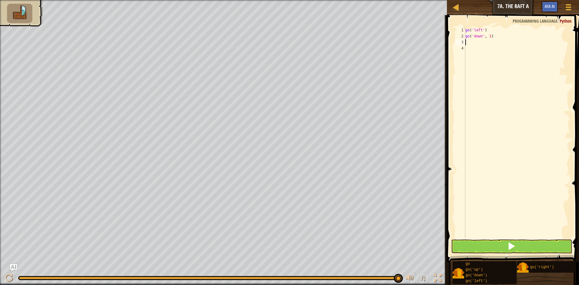
click at [488, 38] on div "go ( 'left' ) go ( 'down' , 1 )" at bounding box center [517, 138] width 106 height 223
type textarea "go('down', 2)"
click at [486, 248] on button at bounding box center [511, 246] width 121 height 14
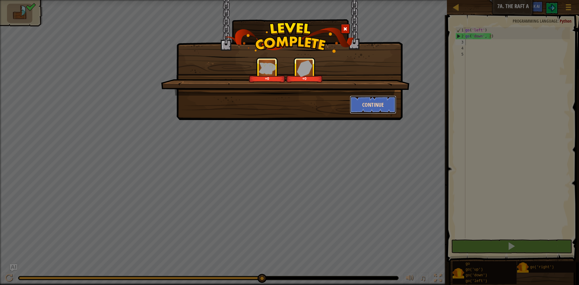
click at [362, 103] on button "Continue" at bounding box center [373, 105] width 47 height 18
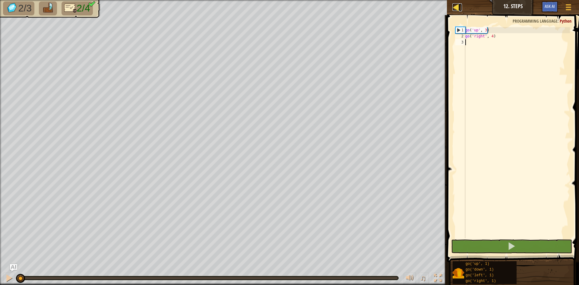
click at [452, 11] on div at bounding box center [456, 7] width 8 height 8
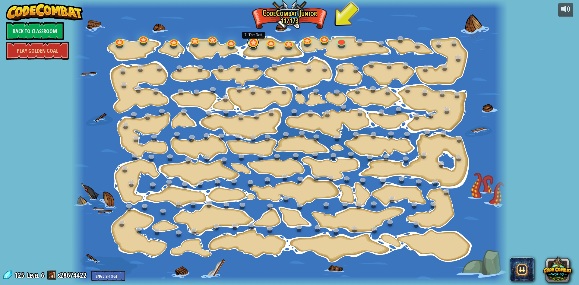
click at [255, 44] on link at bounding box center [253, 42] width 12 height 12
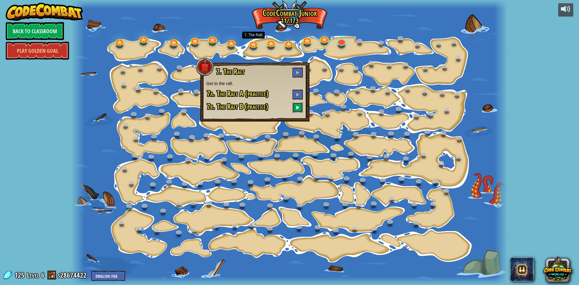
click at [298, 110] on button at bounding box center [297, 107] width 10 height 10
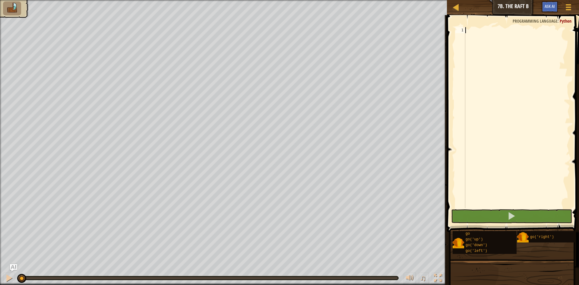
click at [483, 81] on div at bounding box center [576, 123] width 225 height 193
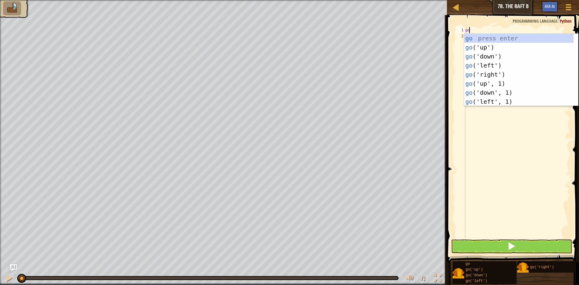
scroll to position [3, 0]
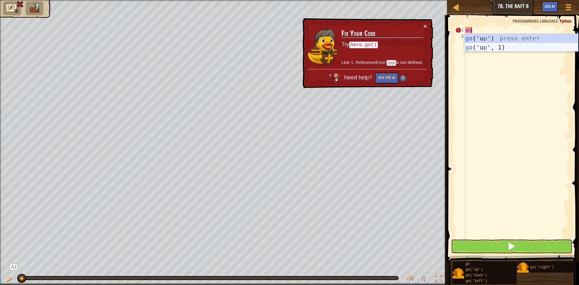
type textarea "go"
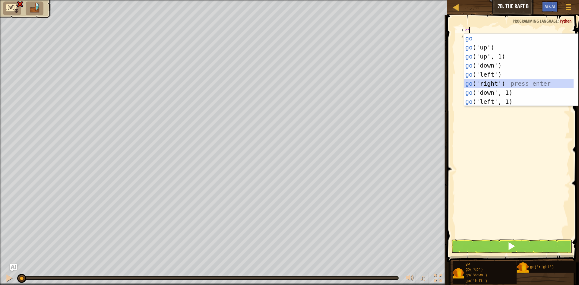
click at [508, 82] on div "go press enter go ('up') press enter go ('up', 1) press enter go ('down') press…" at bounding box center [521, 79] width 114 height 90
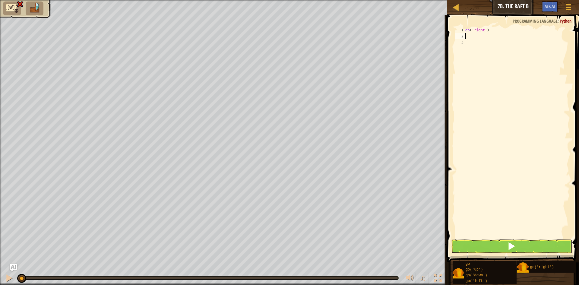
type textarea "go"
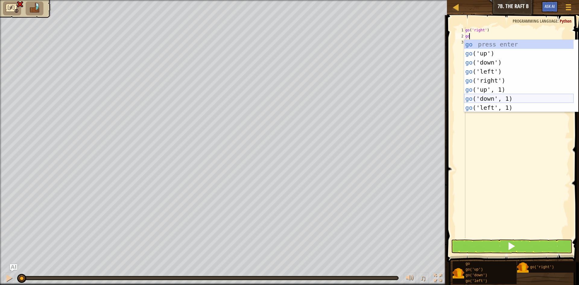
click at [502, 99] on div "go press enter go ('up') press enter go ('down') press enter go ('left') press …" at bounding box center [518, 85] width 109 height 90
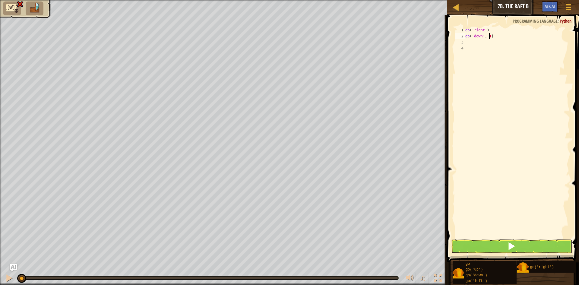
click at [488, 35] on div "go ( 'right' ) go ( 'down' , 1 )" at bounding box center [517, 138] width 106 height 223
type textarea "go('down', 2)"
click at [483, 248] on button at bounding box center [511, 246] width 121 height 14
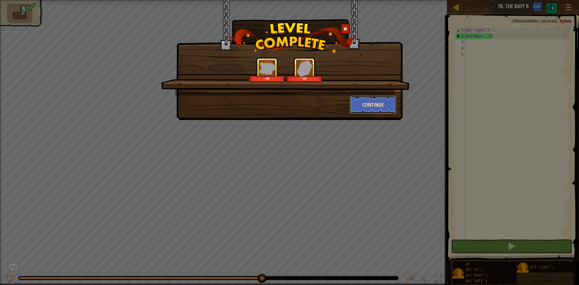
click at [374, 111] on button "Continue" at bounding box center [373, 105] width 47 height 18
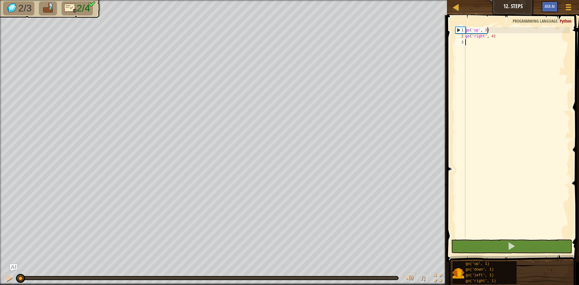
type textarea "go"
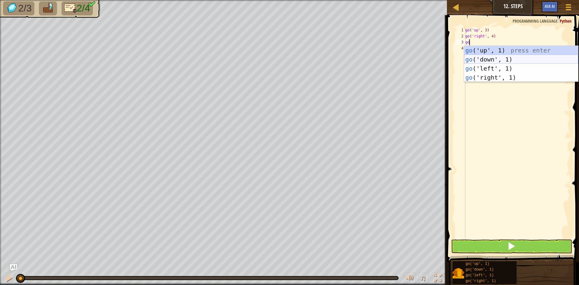
click at [513, 59] on div "go ('up', 1) press enter go ('down', 1) press enter go ('left', 1) press enter …" at bounding box center [521, 73] width 114 height 54
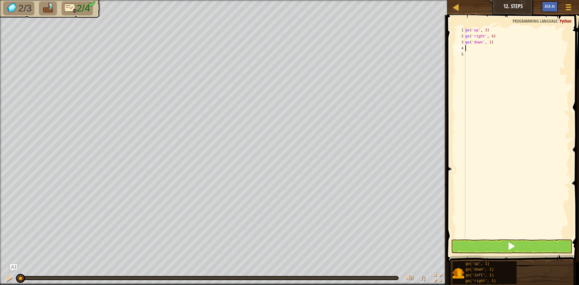
click at [488, 45] on div "go ( 'up' , 3 ) go ( 'right' , 4 ) go ( 'down' , 1 )" at bounding box center [517, 138] width 106 height 223
click at [488, 42] on div "go ( 'up' , 3 ) go ( 'right' , 4 ) go ( 'down' , 1 )" at bounding box center [517, 138] width 106 height 223
type textarea "go('down', 3)"
click at [490, 51] on div "go ( 'up' , 3 ) go ( 'right' , 4 ) go ( 'down' , 3 )" at bounding box center [517, 138] width 106 height 223
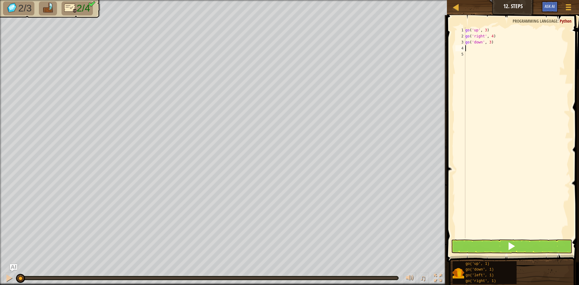
scroll to position [3, 0]
type textarea "go"
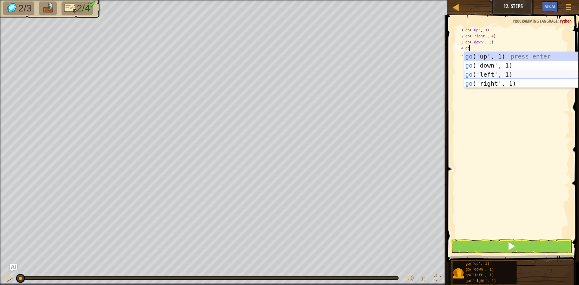
click at [511, 75] on div "go ('up', 1) press enter go ('down', 1) press enter go ('left', 1) press enter …" at bounding box center [521, 79] width 114 height 54
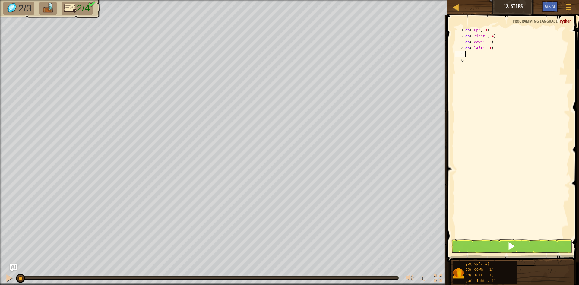
click at [489, 47] on div "go ( 'up' , 3 ) go ( 'right' , 4 ) go ( 'down' , 3 ) go ( 'left' , 1 )" at bounding box center [517, 138] width 106 height 223
type textarea "go('left', 2)"
click at [507, 252] on button at bounding box center [511, 246] width 121 height 14
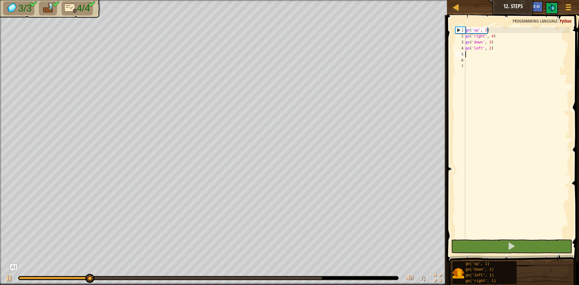
click at [319, 279] on div at bounding box center [208, 278] width 380 height 4
click at [320, 0] on body "Map Junior 12. Steps Game Menu Ask AI 1 ההההההההההההההההההההההההההההההההההההההה…" at bounding box center [289, 0] width 579 height 0
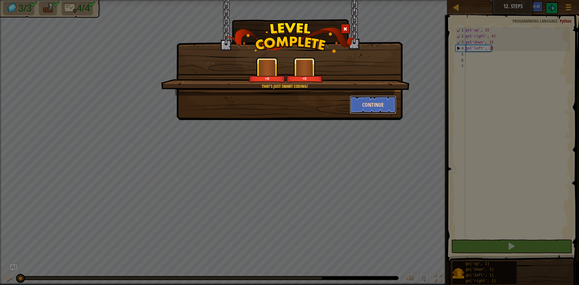
click at [361, 99] on button "Continue" at bounding box center [373, 105] width 47 height 18
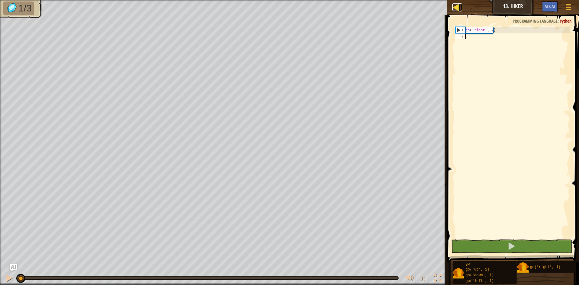
click at [452, 8] on div at bounding box center [456, 7] width 8 height 8
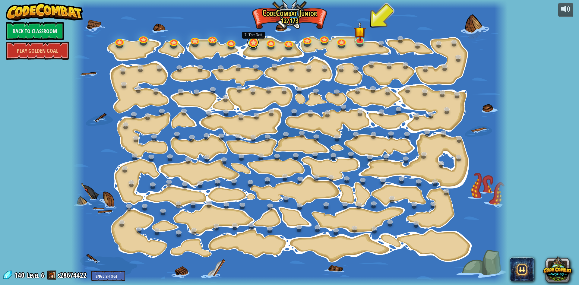
click at [256, 42] on link at bounding box center [253, 42] width 12 height 12
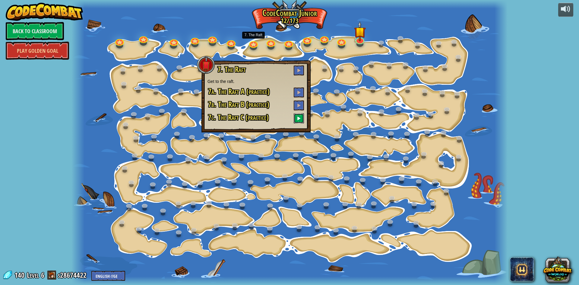
click at [301, 120] on button at bounding box center [298, 118] width 10 height 10
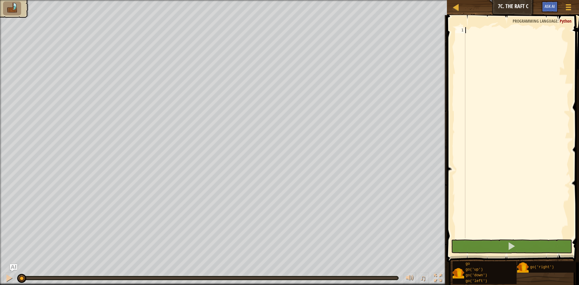
click at [520, 60] on div at bounding box center [517, 138] width 106 height 223
type textarea "go"
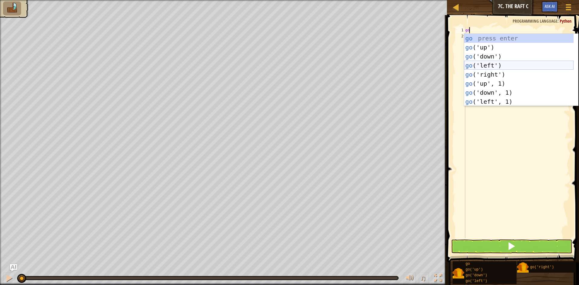
click at [516, 66] on div "go press enter go ('up') press enter go ('down') press enter go ('left') press …" at bounding box center [518, 79] width 109 height 90
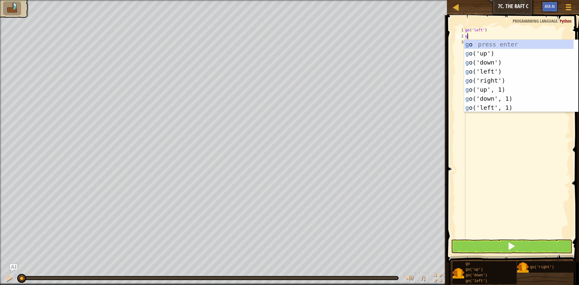
type textarea "go"
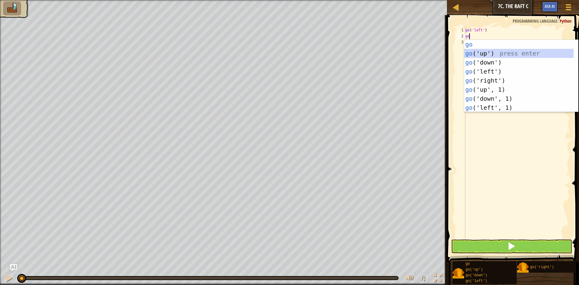
click at [494, 52] on div "go press enter go ('up') press enter go ('down') press enter go ('left') press …" at bounding box center [518, 85] width 109 height 90
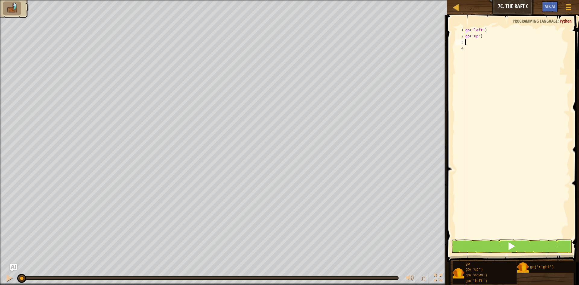
click at [494, 52] on div "go ( 'left' ) go ( 'up' )" at bounding box center [517, 138] width 106 height 223
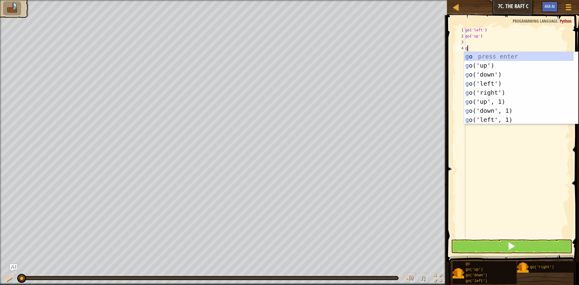
type textarea "go"
click at [494, 68] on div "go press enter go ('up') press enter go ('down') press enter go ('left') press …" at bounding box center [518, 97] width 109 height 90
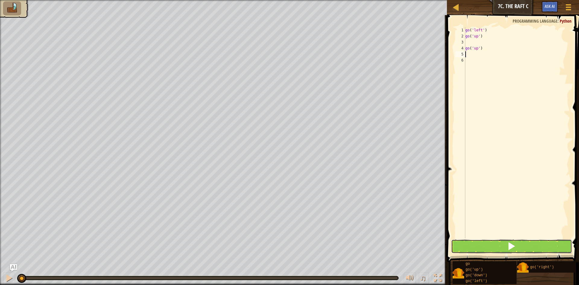
click at [499, 240] on button at bounding box center [511, 246] width 121 height 14
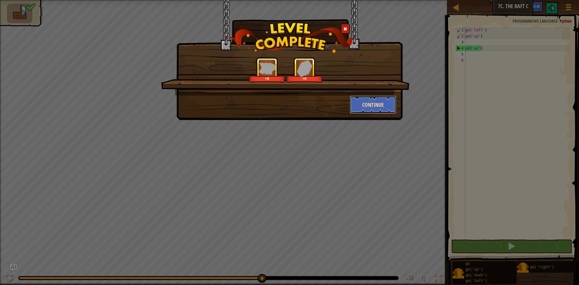
click at [370, 101] on button "Continue" at bounding box center [373, 105] width 47 height 18
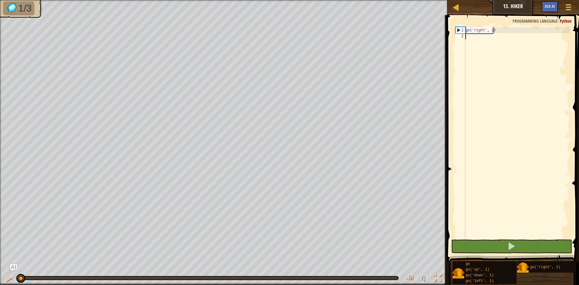
click at [510, 55] on div "go ( 'right' , 2 )" at bounding box center [517, 138] width 106 height 223
click at [500, 41] on div "go ( 'right' , 2 )" at bounding box center [517, 138] width 106 height 223
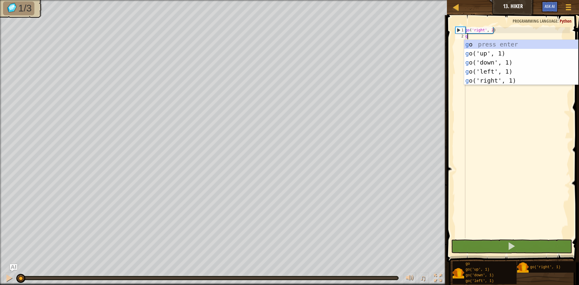
type textarea "go"
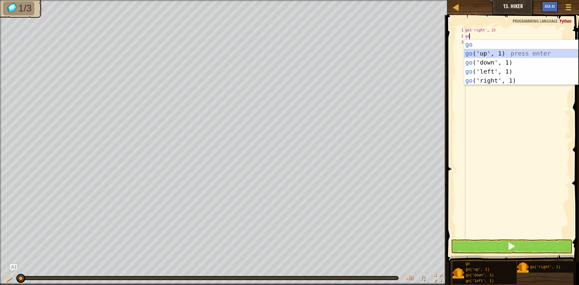
click at [497, 52] on div "go press enter go ('up', 1) press enter go ('down', 1) press enter go ('left', …" at bounding box center [521, 71] width 114 height 63
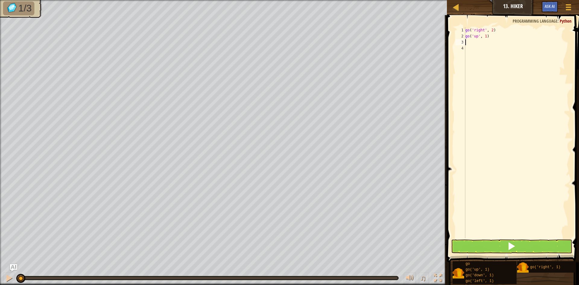
click at [484, 36] on div "go ( 'right' , 2 ) go ( 'up' , 1 )" at bounding box center [517, 138] width 106 height 223
type textarea "go('up', 3)"
click at [484, 42] on div "go ( 'right' , 2 ) go ( 'up' , 3 )" at bounding box center [517, 138] width 106 height 223
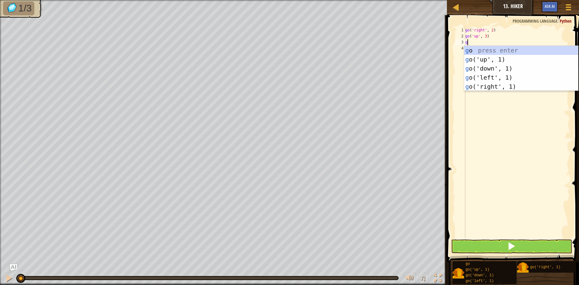
type textarea "go"
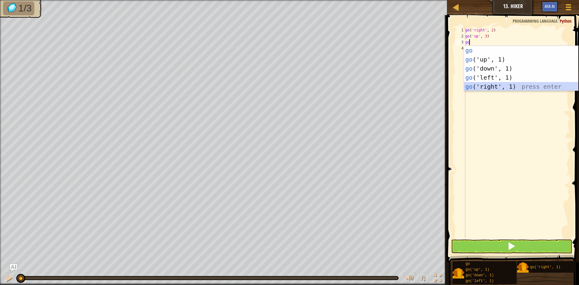
click at [500, 82] on div "go press enter go ('up', 1) press enter go ('down', 1) press enter go ('left', …" at bounding box center [521, 77] width 114 height 63
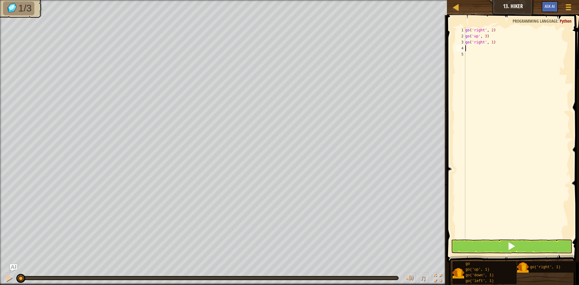
click at [491, 45] on div "go ( 'right' , 2 ) go ( 'up' , 3 ) go ( 'right' , 1 )" at bounding box center [517, 138] width 106 height 223
click at [490, 42] on div "go ( 'right' , 2 ) go ( 'up' , 3 ) go ( 'right' , 1 )" at bounding box center [517, 138] width 106 height 223
type textarea "go('right', ]2)"
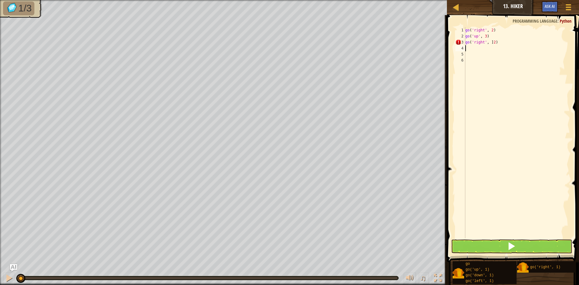
click at [491, 41] on div "go ( 'right' , 2 ) go ( 'up' , 3 ) go ( 'right' , ] 2 )" at bounding box center [517, 138] width 106 height 223
type textarea "go('right', 2)"
click at [491, 253] on span at bounding box center [513, 130] width 137 height 265
click at [490, 248] on button at bounding box center [511, 246] width 121 height 14
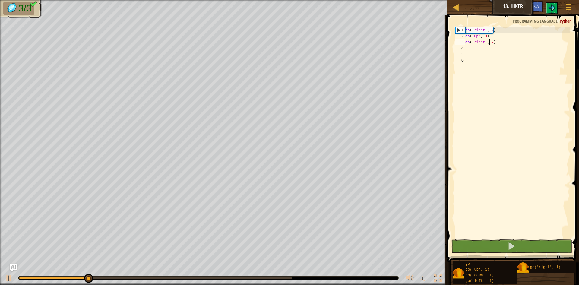
click at [291, 0] on body "Map Junior 13. Hiker Game Menu Ask AI 1 ההההההההההההההההההההההההההההההההההההההה…" at bounding box center [289, 0] width 579 height 0
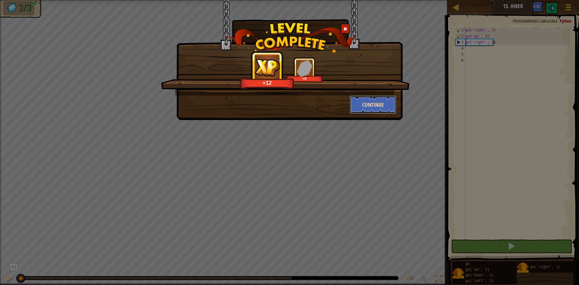
click at [379, 98] on button "Continue" at bounding box center [373, 105] width 47 height 18
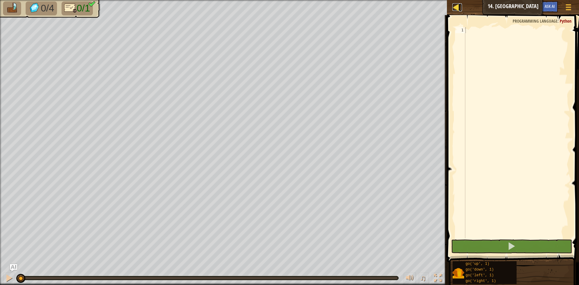
click at [454, 9] on div at bounding box center [456, 7] width 8 height 8
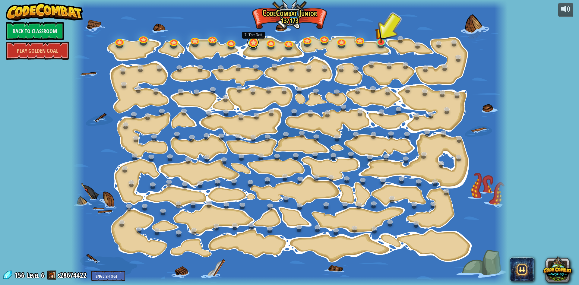
click at [256, 42] on link at bounding box center [253, 42] width 12 height 12
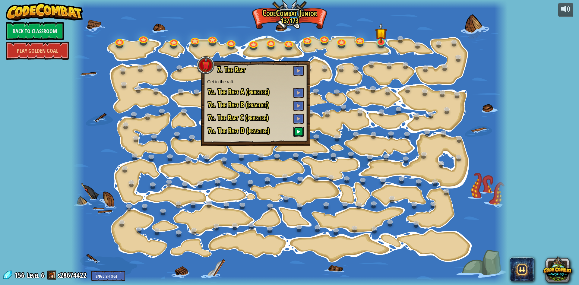
click at [303, 134] on button at bounding box center [298, 132] width 10 height 10
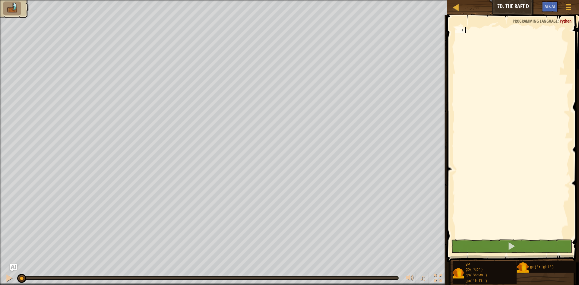
click at [482, 75] on div at bounding box center [517, 138] width 106 height 223
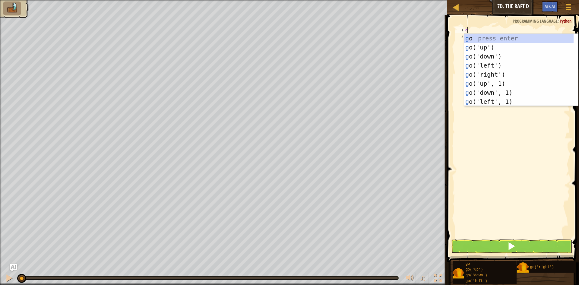
scroll to position [3, 0]
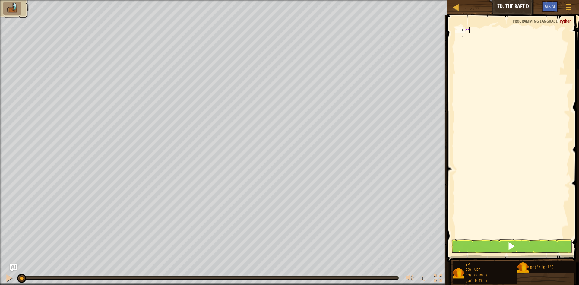
type textarea "go"
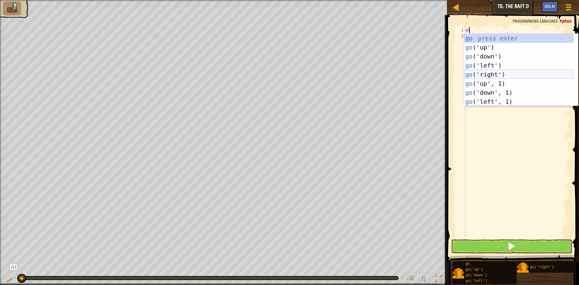
click at [499, 72] on div "go press enter go ('up') press enter go ('down') press enter go ('left') press …" at bounding box center [518, 79] width 109 height 90
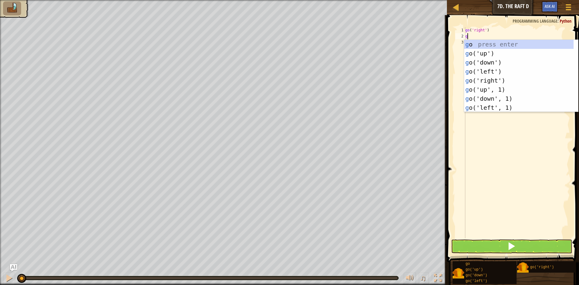
type textarea "go"
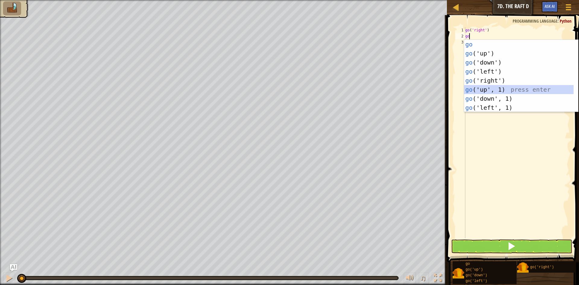
click at [506, 88] on div "go press enter go ('up') press enter go ('down') press enter go ('left') press …" at bounding box center [518, 85] width 109 height 90
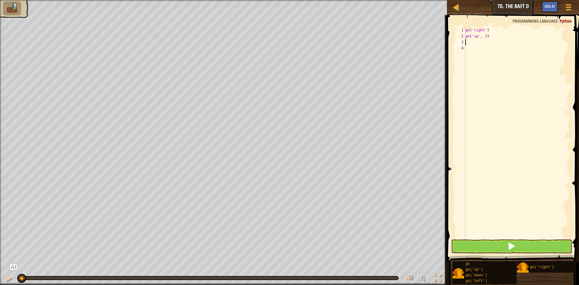
click at [484, 38] on div "go ( 'right' ) go ( 'up' , 1 )" at bounding box center [517, 138] width 106 height 223
type textarea "go('up', 2)"
click at [480, 244] on button at bounding box center [511, 246] width 121 height 14
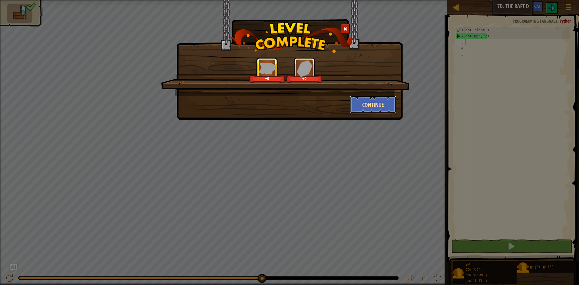
click at [377, 107] on button "Continue" at bounding box center [373, 105] width 47 height 18
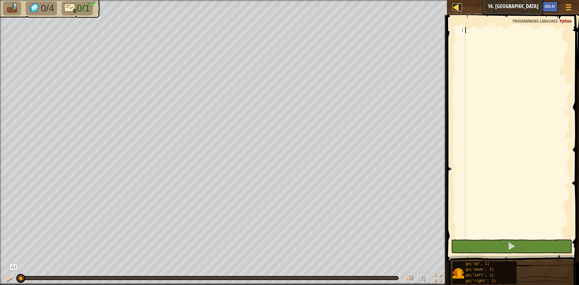
click at [456, 9] on div at bounding box center [456, 7] width 8 height 8
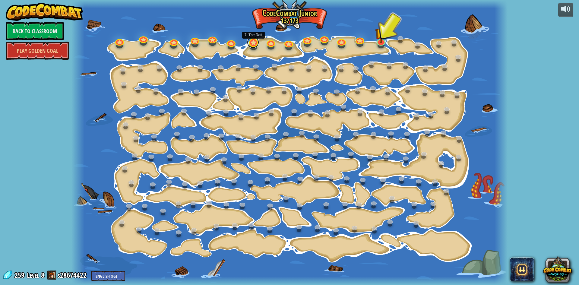
click at [254, 44] on link at bounding box center [253, 42] width 12 height 12
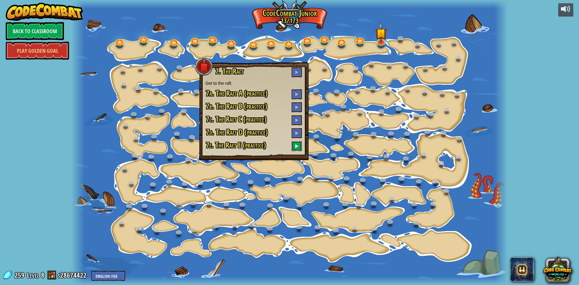
click at [298, 145] on span at bounding box center [296, 146] width 4 height 4
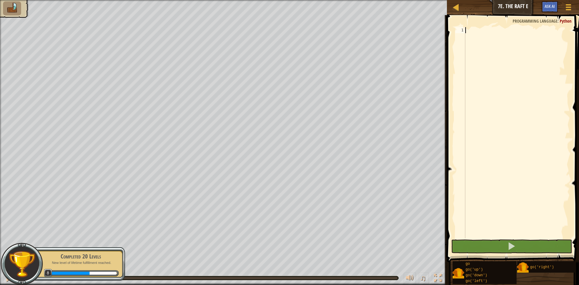
click at [504, 82] on div at bounding box center [517, 138] width 106 height 223
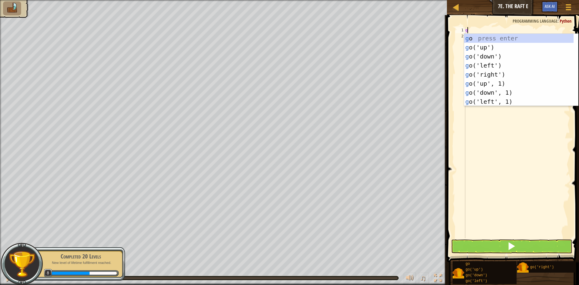
scroll to position [3, 0]
type textarea "go"
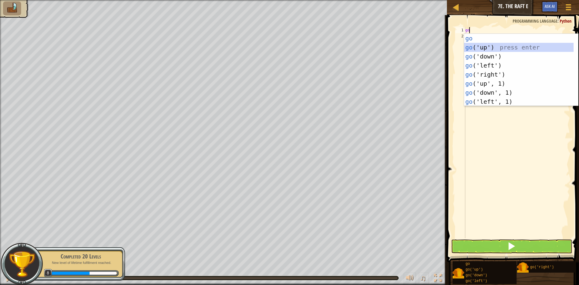
click at [488, 50] on div "go press enter go ('up') press enter go ('down') press enter go ('left') press …" at bounding box center [518, 79] width 109 height 90
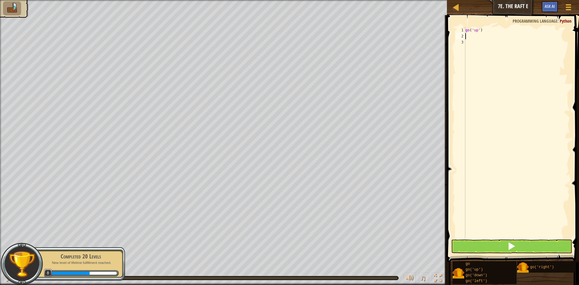
type textarea "go"
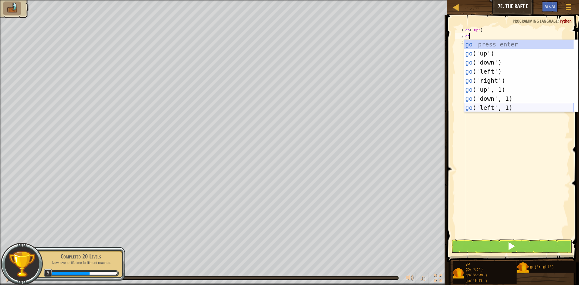
click at [494, 108] on div "go press enter go ('up') press enter go ('down') press enter go ('left') press …" at bounding box center [518, 85] width 109 height 90
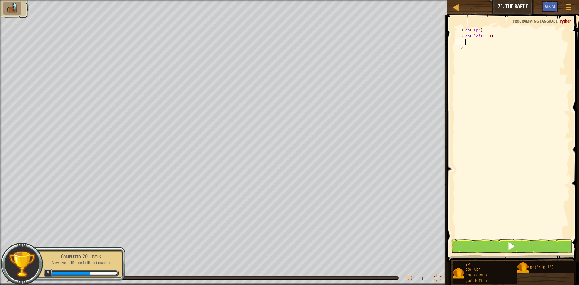
click at [489, 40] on div "go ( 'up' ) go ( 'left' , 1 )" at bounding box center [517, 138] width 106 height 223
click at [489, 38] on div "go ( 'up' ) go ( 'left' , 1 )" at bounding box center [517, 138] width 106 height 223
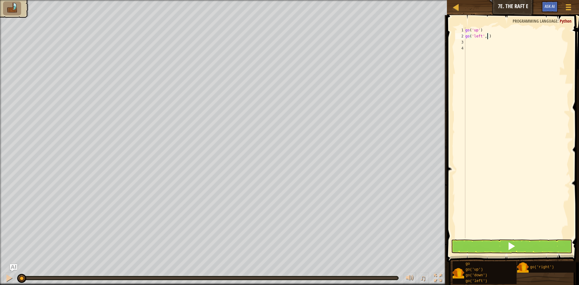
type textarea "go('left', 2)"
click at [468, 244] on button at bounding box center [511, 246] width 121 height 14
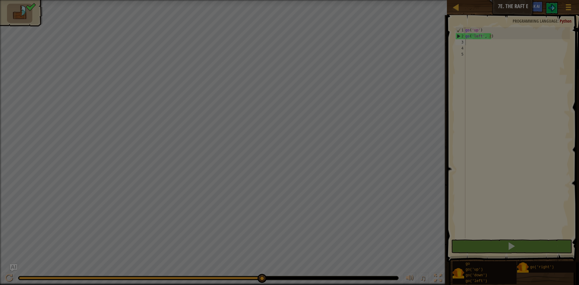
click at [260, 1] on body "Map Junior 7e. The Raft E Game Menu Ask AI 1 הההההההההההההההההההההההההההההההההה…" at bounding box center [289, 0] width 579 height 1
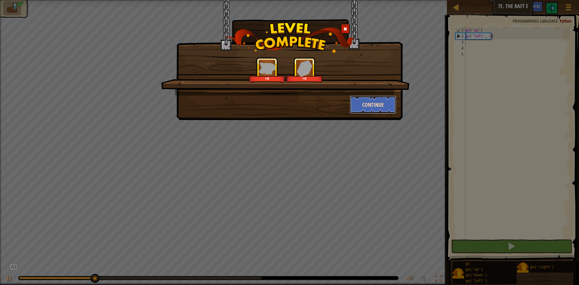
click at [365, 102] on button "Continue" at bounding box center [373, 105] width 47 height 18
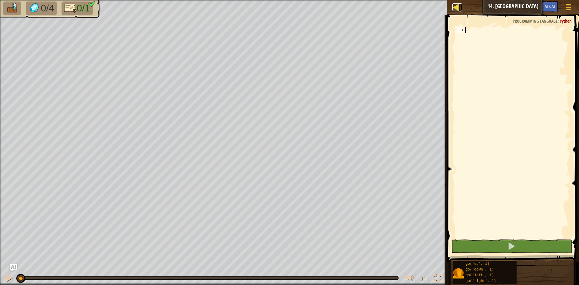
click at [456, 6] on div at bounding box center [456, 7] width 8 height 8
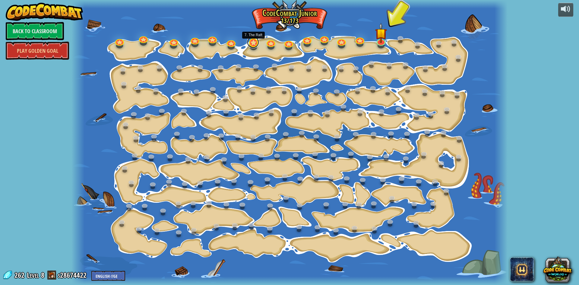
click at [257, 41] on link at bounding box center [253, 42] width 12 height 12
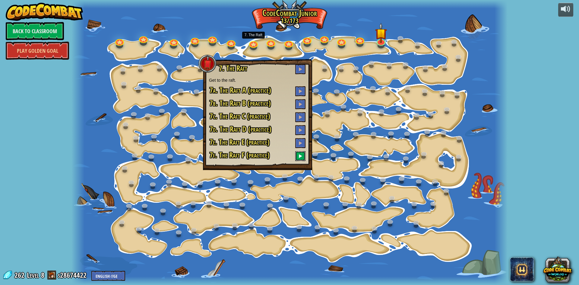
click at [299, 158] on span at bounding box center [300, 156] width 4 height 4
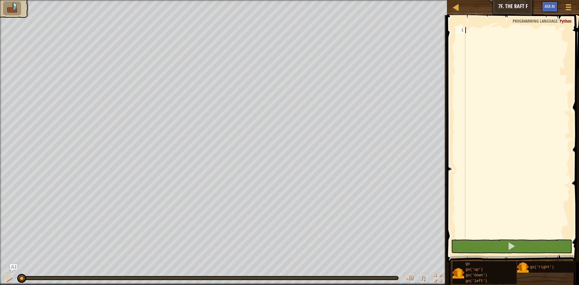
click at [519, 95] on div at bounding box center [517, 138] width 106 height 223
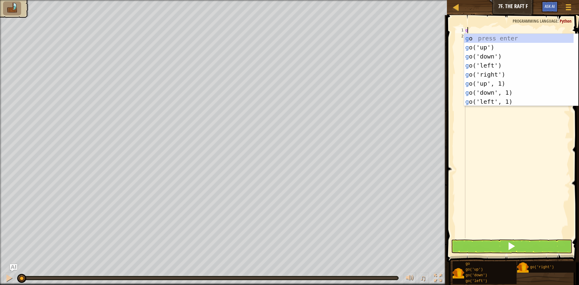
type textarea "go"
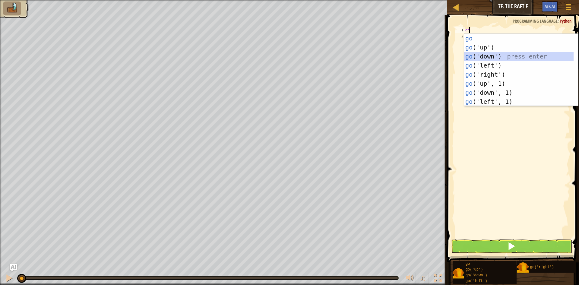
click at [513, 58] on div "go press enter go ('up') press enter go ('down') press enter go ('left') press …" at bounding box center [518, 79] width 109 height 90
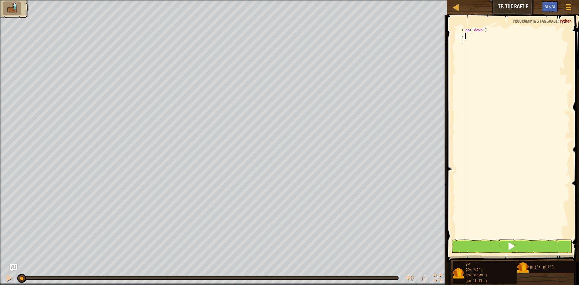
type textarea "go"
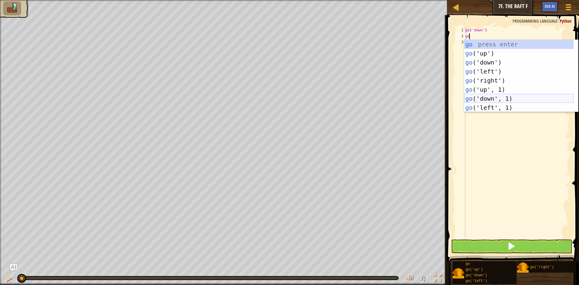
scroll to position [9, 0]
click at [492, 104] on div "go ('up') press enter go ('down') press enter go ('left') press enter go ('righ…" at bounding box center [518, 85] width 109 height 90
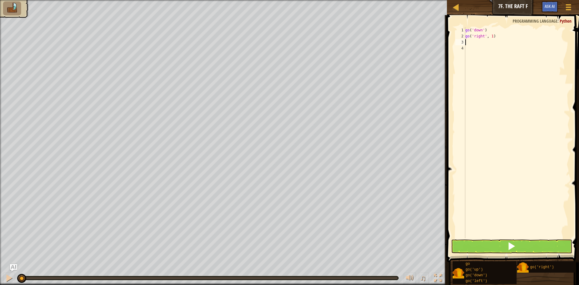
click at [491, 37] on div "go ( 'down' ) go ( 'right' , 1 )" at bounding box center [517, 138] width 106 height 223
type textarea "go('right', 2)"
click at [456, 243] on button at bounding box center [511, 246] width 121 height 14
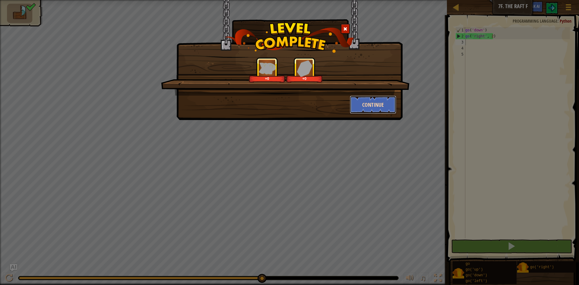
click at [383, 108] on button "Continue" at bounding box center [373, 105] width 47 height 18
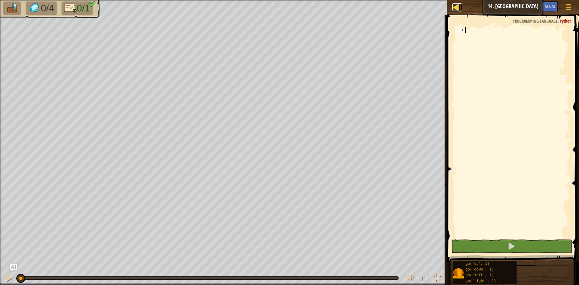
click at [461, 10] on link "Map" at bounding box center [460, 7] width 3 height 8
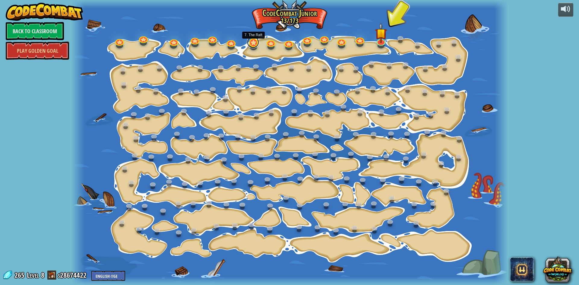
click at [254, 41] on link at bounding box center [253, 42] width 12 height 12
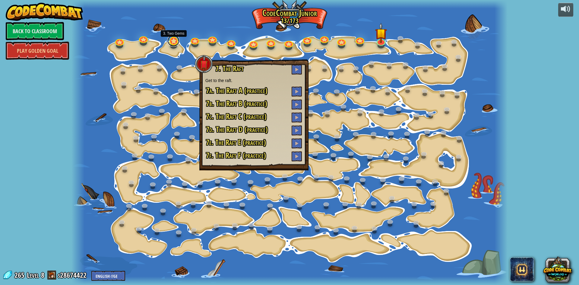
click at [171, 42] on link at bounding box center [173, 41] width 12 height 12
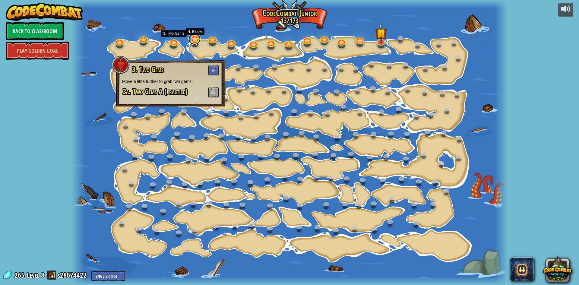
click at [197, 42] on link at bounding box center [194, 39] width 12 height 12
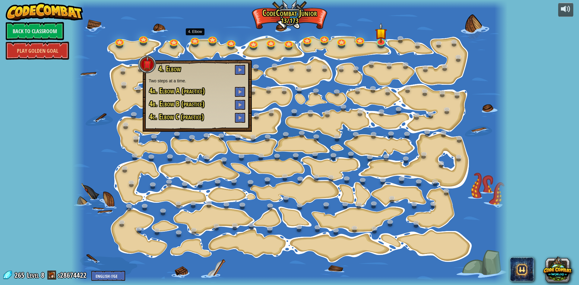
click at [285, 83] on div at bounding box center [289, 142] width 436 height 285
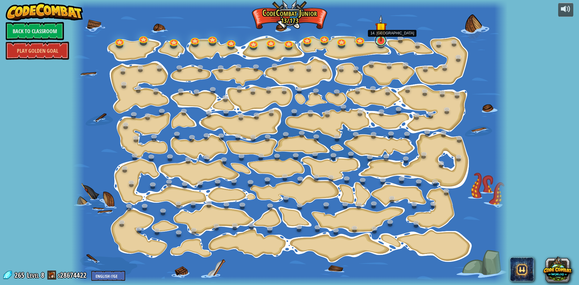
click at [382, 42] on link at bounding box center [380, 40] width 12 height 12
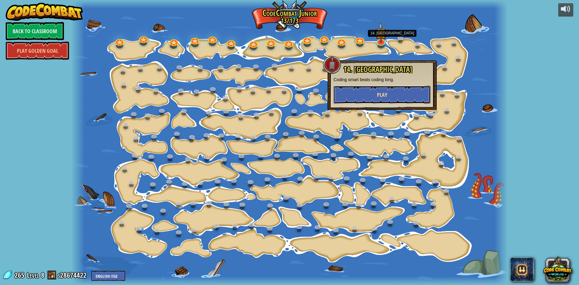
click at [382, 99] on button "Play" at bounding box center [381, 95] width 97 height 18
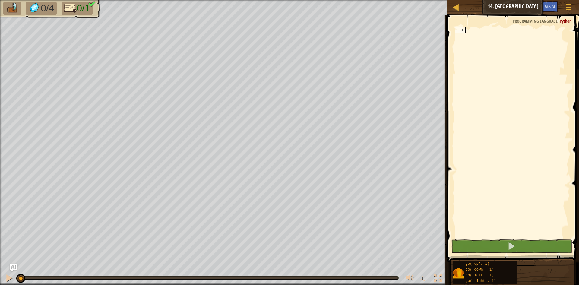
click at [497, 42] on div at bounding box center [517, 138] width 106 height 223
type textarea "go"
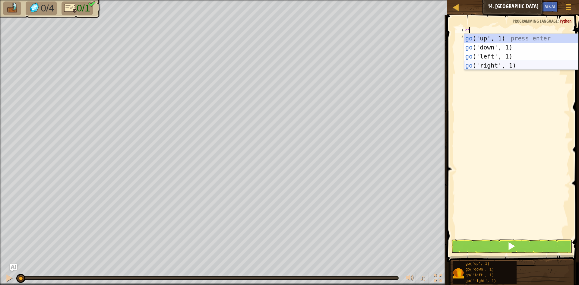
click at [514, 63] on div "go ('up', 1) press enter go ('down', 1) press enter go ('left', 1) press enter …" at bounding box center [521, 61] width 114 height 54
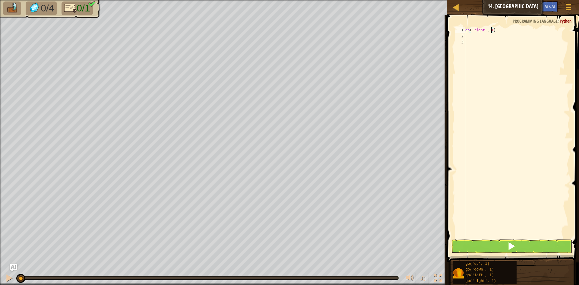
click at [492, 33] on div "go ( 'right' , 1 )" at bounding box center [517, 138] width 106 height 223
type textarea "go('right', 5)"
click at [503, 245] on button at bounding box center [511, 246] width 121 height 14
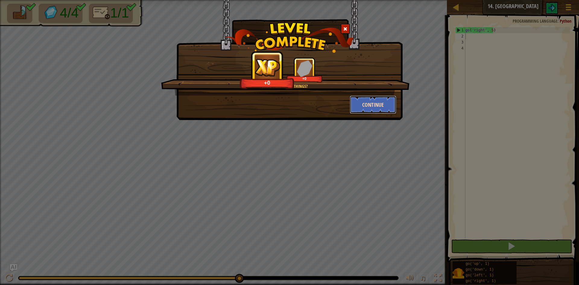
click at [390, 106] on button "Continue" at bounding box center [373, 105] width 47 height 18
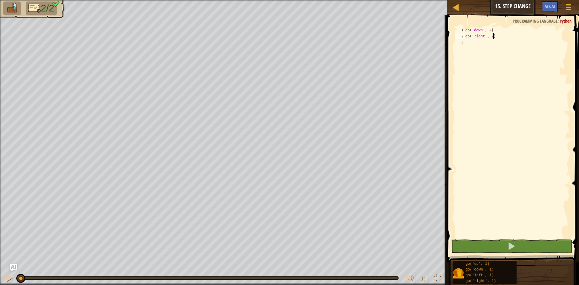
click at [492, 39] on div "go ( 'down' , 2 ) go ( 'right' , 2 )" at bounding box center [517, 138] width 106 height 223
type textarea "go('right', 5)"
click at [511, 248] on span at bounding box center [511, 246] width 8 height 8
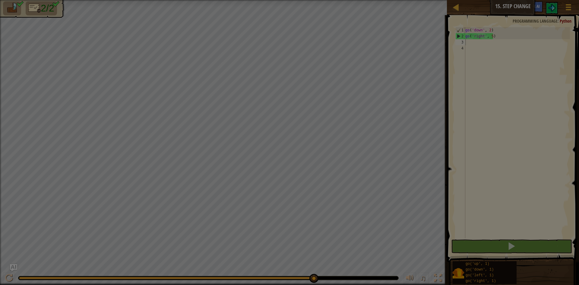
click at [313, 1] on body "Map Junior 15. Step Change Game Menu Ask AI 1 ההההההההההההההההההההההההההההההההה…" at bounding box center [289, 0] width 579 height 1
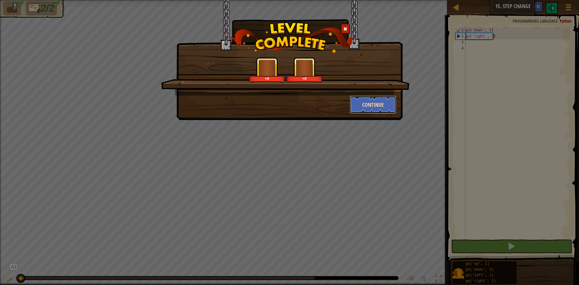
click at [359, 99] on button "Continue" at bounding box center [373, 105] width 47 height 18
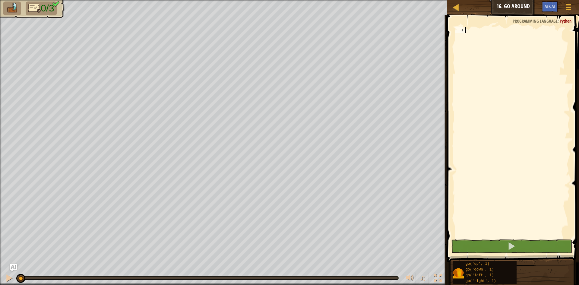
click at [501, 69] on div at bounding box center [517, 138] width 106 height 223
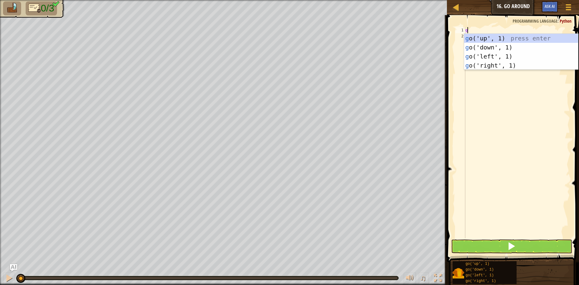
scroll to position [3, 0]
type textarea "go"
click at [452, 5] on div at bounding box center [456, 7] width 8 height 8
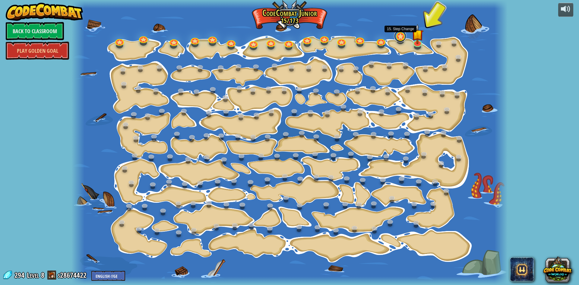
click at [400, 37] on link at bounding box center [400, 36] width 12 height 12
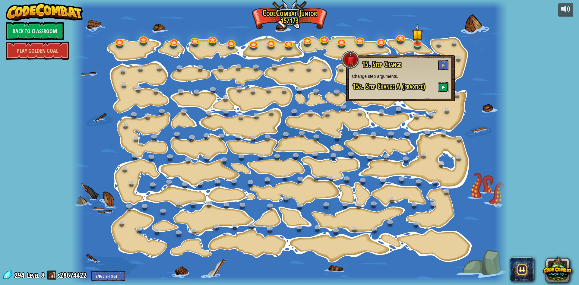
click at [444, 88] on span at bounding box center [443, 87] width 4 height 4
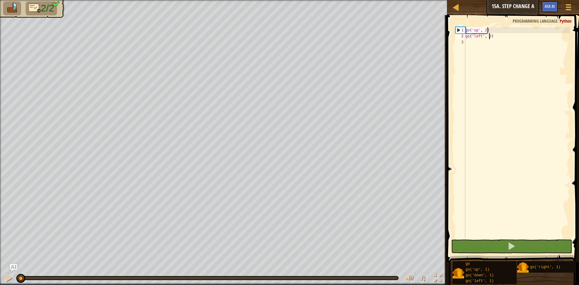
click at [489, 38] on div "go ( 'up' , 2 ) go ( 'left' , 2 )" at bounding box center [517, 138] width 106 height 223
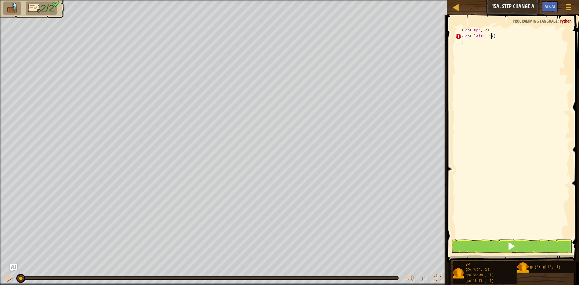
type textarea "go('left', 5)"
click at [506, 249] on button at bounding box center [511, 246] width 121 height 14
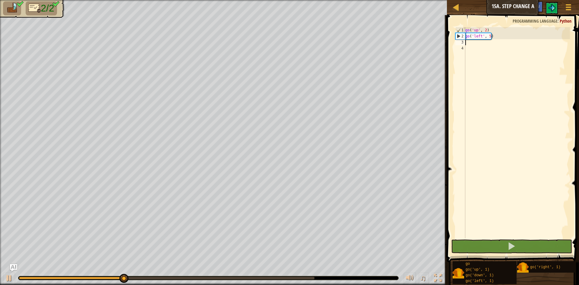
click at [314, 279] on div at bounding box center [208, 278] width 380 height 4
click at [313, 0] on body "Map Junior 15a. Step Change A Game Menu Ask AI 1 הההההההההההההההההההההההההההההה…" at bounding box center [289, 0] width 579 height 0
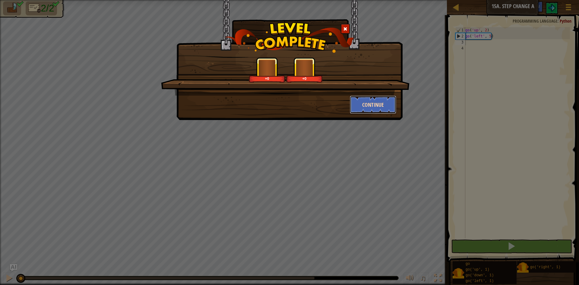
click at [364, 108] on button "Continue" at bounding box center [373, 105] width 47 height 18
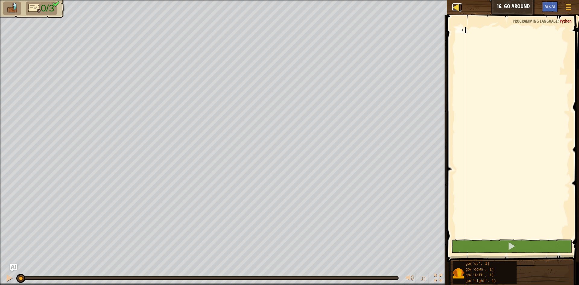
click at [460, 8] on link "Map" at bounding box center [460, 7] width 3 height 8
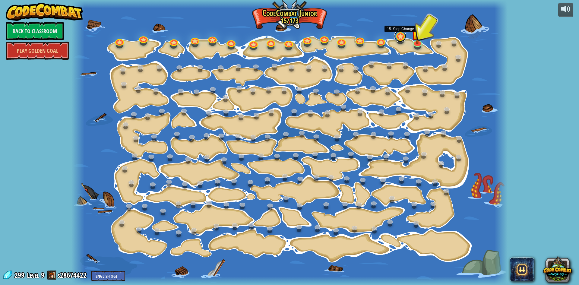
click at [398, 38] on link at bounding box center [400, 36] width 12 height 12
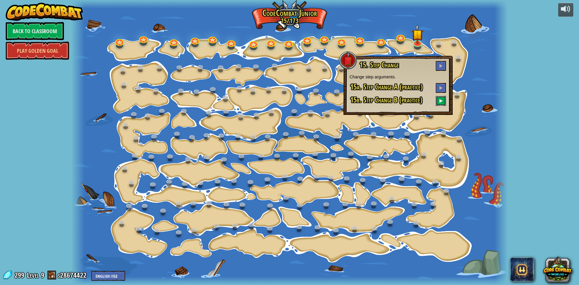
click at [439, 98] on button at bounding box center [440, 101] width 10 height 10
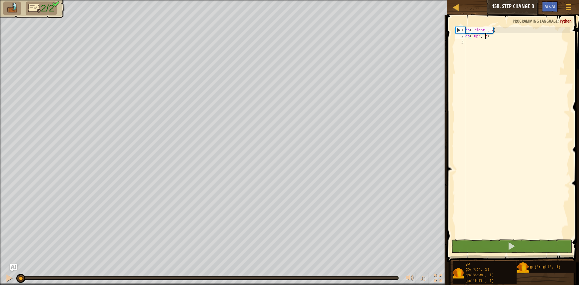
click at [485, 36] on div "go ( 'right' , 2 ) go ( 'up' , 2 )" at bounding box center [517, 138] width 106 height 223
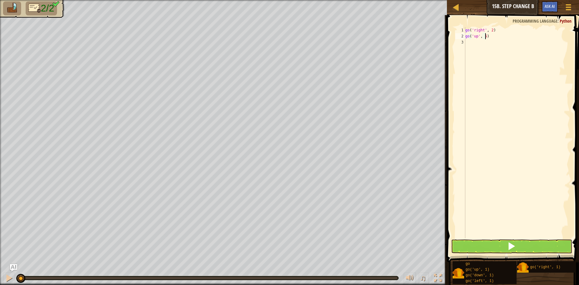
type textarea "go('up', 5\)"
click at [486, 34] on div "go ( 'right' , 2 ) go ( 'up' , 5 \ )" at bounding box center [517, 138] width 106 height 223
type textarea "go('up', 5)"
click at [516, 244] on button at bounding box center [511, 246] width 121 height 14
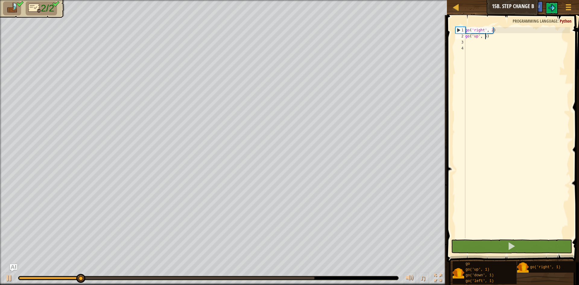
click at [312, 0] on body "Map Junior 15b. Step Change B Game Menu Ask AI 1 הההההההההההההההההההההההההההההה…" at bounding box center [289, 0] width 579 height 0
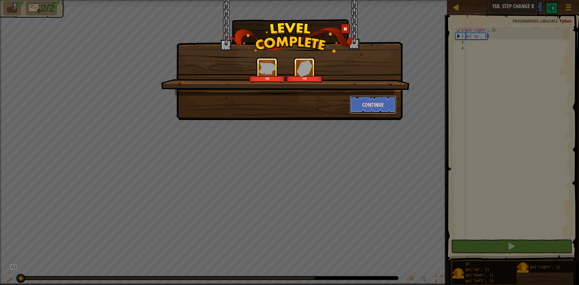
click at [378, 104] on button "Continue" at bounding box center [373, 105] width 47 height 18
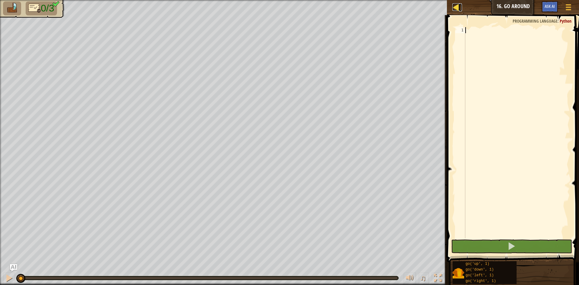
click at [459, 11] on div at bounding box center [456, 7] width 8 height 8
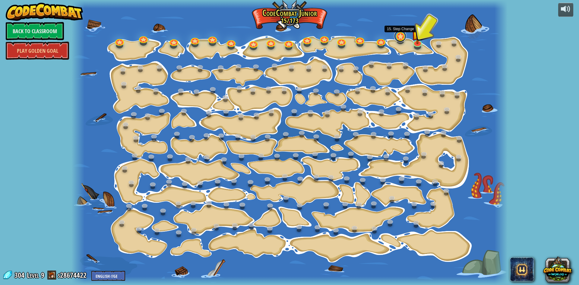
click at [400, 36] on link at bounding box center [400, 36] width 12 height 12
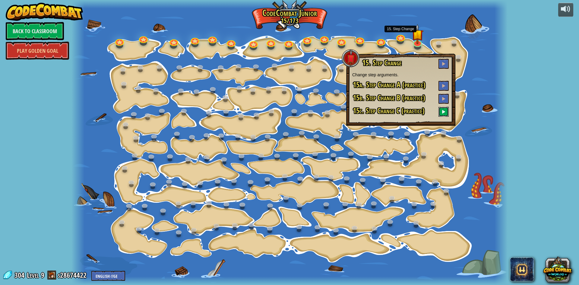
click at [442, 113] on span at bounding box center [443, 111] width 4 height 4
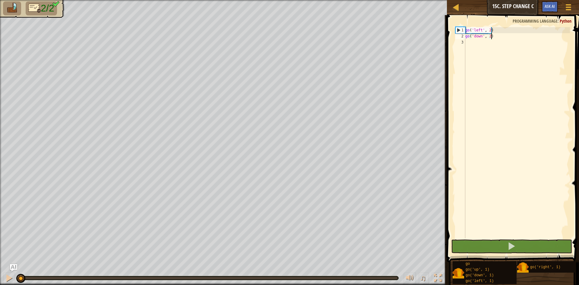
click at [490, 38] on div "go ( 'left' , 2 ) go ( 'down' , 2 )" at bounding box center [517, 138] width 106 height 223
type textarea "go('down', 5)"
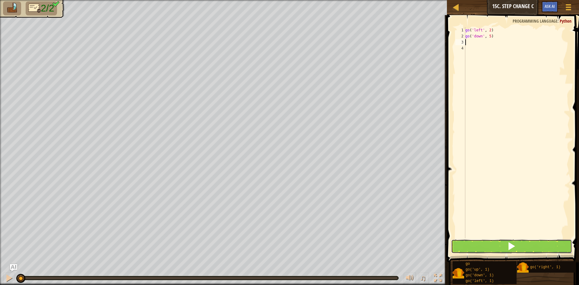
click at [510, 245] on span at bounding box center [511, 246] width 8 height 8
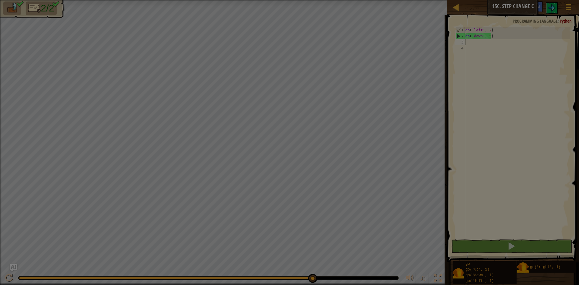
click at [312, 1] on body "Map Junior 15c. Step Change C Game Menu Ask AI 1 הההההההההההההההההההההההההההההה…" at bounding box center [289, 0] width 579 height 1
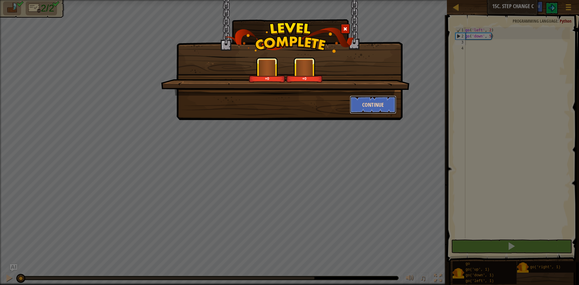
click at [369, 110] on button "Continue" at bounding box center [373, 105] width 47 height 18
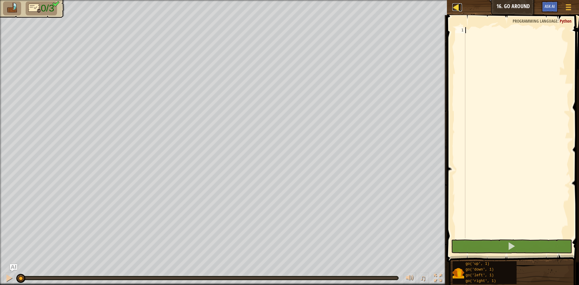
click at [461, 8] on link "Map" at bounding box center [460, 7] width 3 height 8
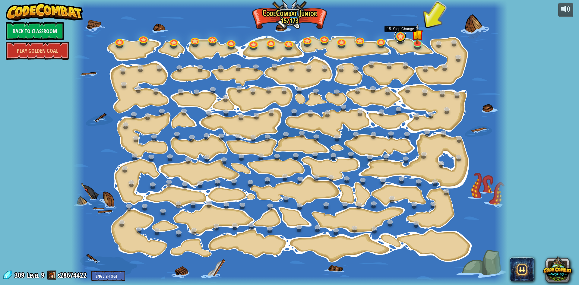
click at [397, 36] on link at bounding box center [400, 36] width 12 height 12
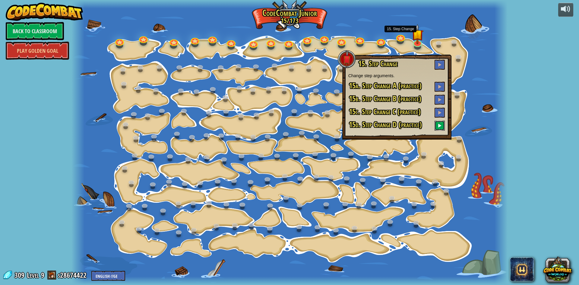
click at [439, 128] on button at bounding box center [439, 126] width 10 height 10
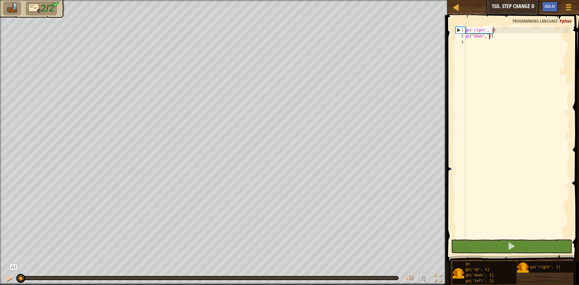
click at [488, 36] on div "go ( 'right' , 2 ) go ( 'down' , 2 )" at bounding box center [517, 138] width 106 height 223
type textarea "go('down', 5)"
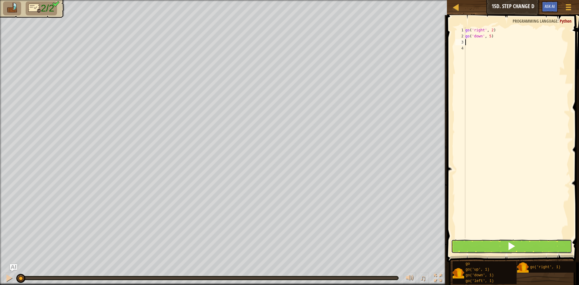
click at [510, 245] on span at bounding box center [511, 246] width 8 height 8
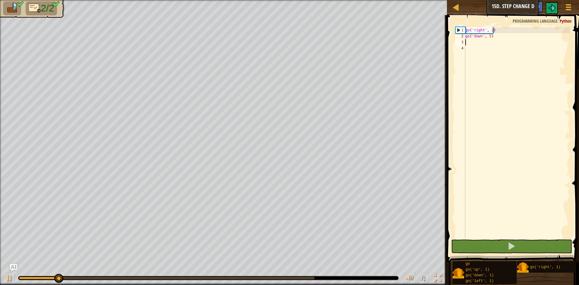
click at [309, 279] on div at bounding box center [166, 278] width 295 height 2
click at [313, 0] on body "Map Junior 15d. Step Change D Game Menu Ask AI 1 הההההההההההההההההההההההההההההה…" at bounding box center [289, 0] width 579 height 0
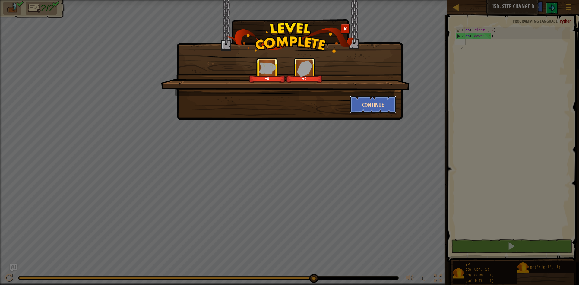
click at [378, 98] on button "Continue" at bounding box center [373, 105] width 47 height 18
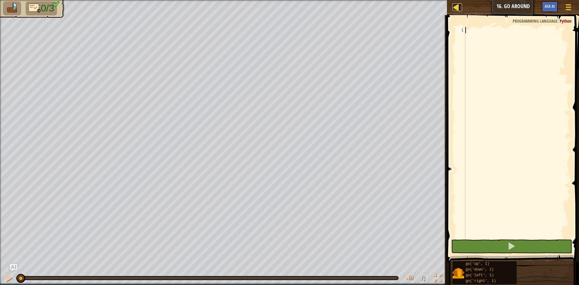
click at [456, 7] on div at bounding box center [456, 7] width 8 height 8
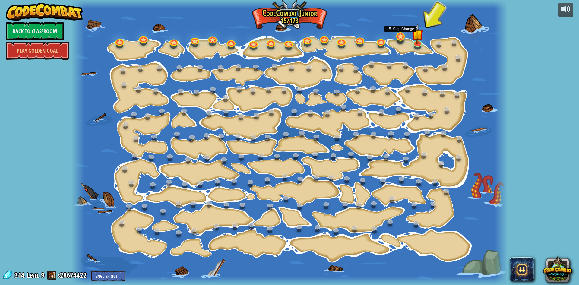
click at [401, 42] on div at bounding box center [400, 41] width 7 height 5
click at [401, 39] on link at bounding box center [400, 36] width 12 height 12
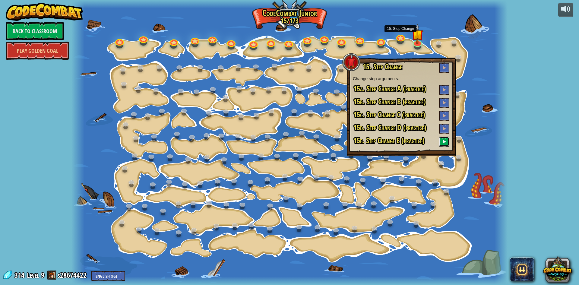
click at [441, 139] on button at bounding box center [444, 141] width 10 height 10
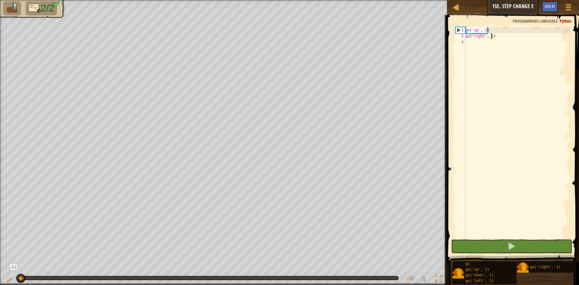
click at [491, 37] on div "go ( 'up' , 2 ) go ( 'right' , 2 )" at bounding box center [517, 138] width 106 height 223
type textarea "go('right', 5)"
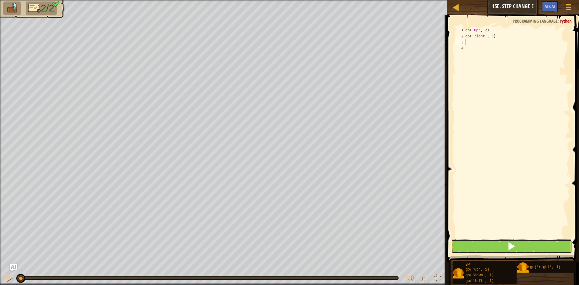
click at [487, 245] on button at bounding box center [511, 246] width 121 height 14
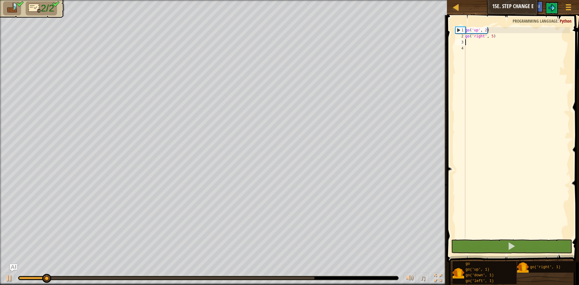
click at [311, 277] on div at bounding box center [166, 278] width 295 height 2
click at [313, 0] on body "Map Junior 15e. Step Change E Game Menu Ask AI 1 הההההההההההההההההההההההההההההה…" at bounding box center [289, 0] width 579 height 0
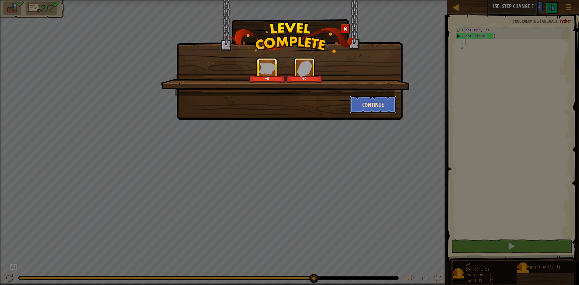
click at [354, 108] on button "Continue" at bounding box center [373, 105] width 47 height 18
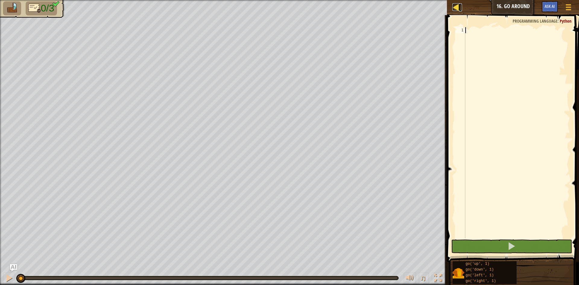
click at [455, 7] on div at bounding box center [456, 7] width 8 height 8
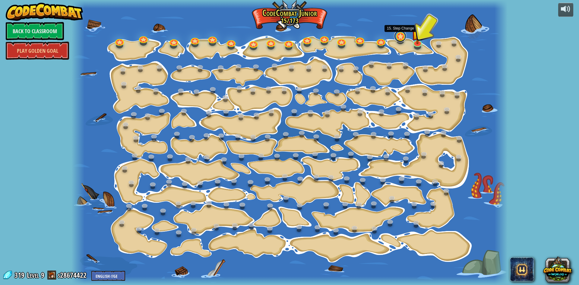
click at [399, 38] on link at bounding box center [400, 36] width 12 height 12
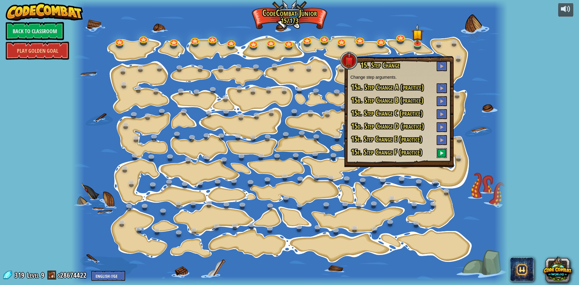
click at [442, 152] on span at bounding box center [441, 153] width 4 height 4
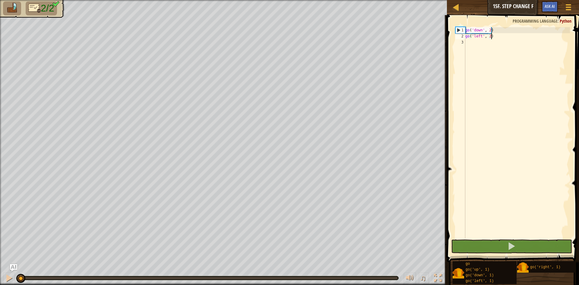
click at [489, 39] on div "go ( 'down' , 2 ) go ( 'left' , 2 )" at bounding box center [517, 138] width 106 height 223
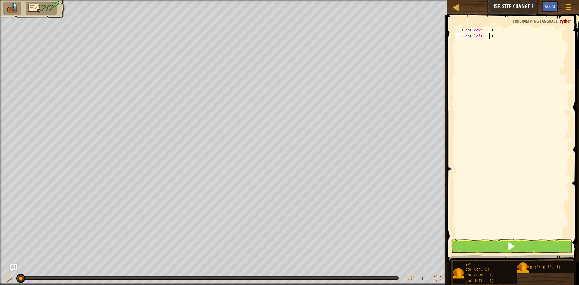
type textarea "go('left', 5)"
click at [492, 249] on button at bounding box center [511, 246] width 121 height 14
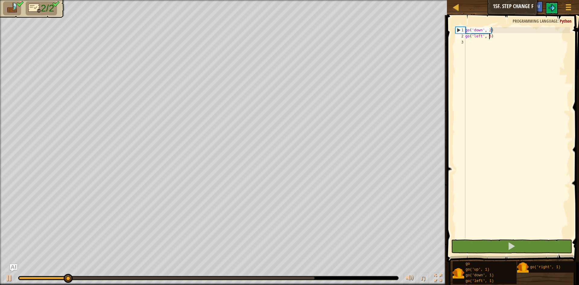
click at [313, 276] on div at bounding box center [208, 278] width 380 height 4
click at [313, 277] on div at bounding box center [208, 278] width 380 height 4
click at [313, 0] on body "Map Junior 15f. Step Change F Game Menu Ask AI 1 הההההההההההההההההההההההההההההה…" at bounding box center [289, 0] width 579 height 0
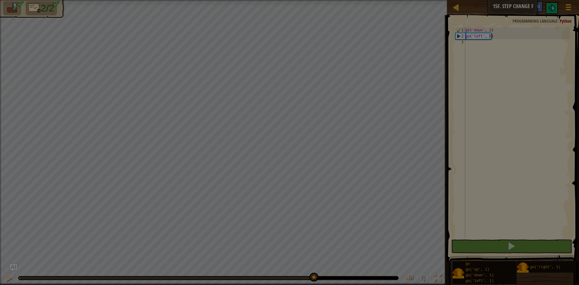
click at [313, 1] on body "Map Junior 15f. Step Change F Game Menu Ask AI 1 הההההההההההההההההההההההההההההה…" at bounding box center [289, 0] width 579 height 1
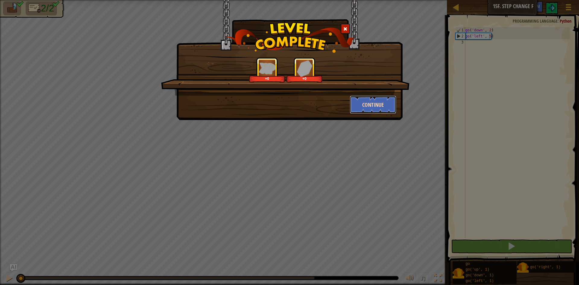
click at [372, 109] on button "Continue" at bounding box center [373, 105] width 47 height 18
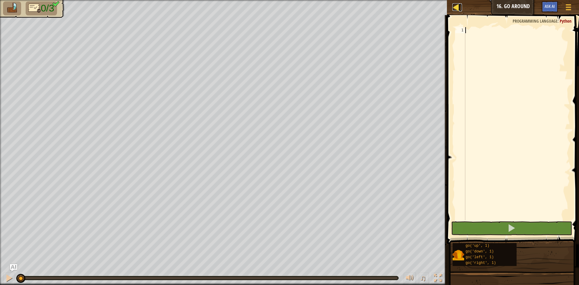
click at [453, 9] on div at bounding box center [456, 7] width 8 height 8
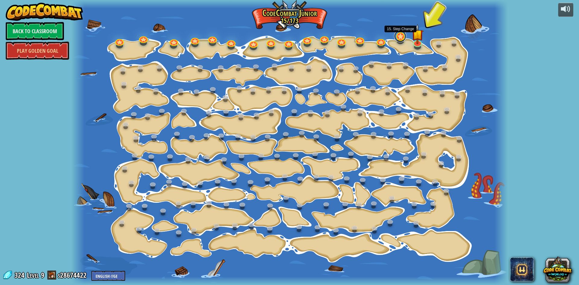
click at [400, 37] on link at bounding box center [400, 36] width 12 height 12
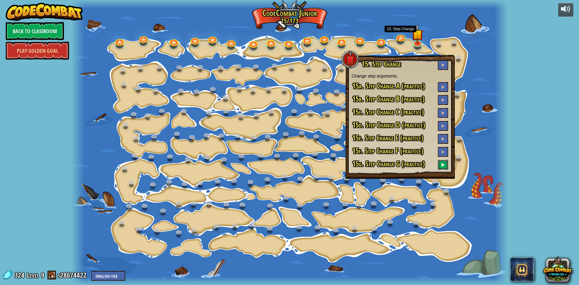
click at [444, 162] on button at bounding box center [442, 165] width 10 height 10
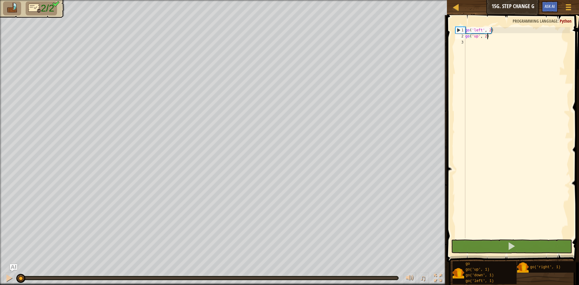
click at [485, 36] on div "go ( 'left' , 2 ) go ( 'up' , 2 )" at bounding box center [517, 138] width 106 height 223
type textarea "go('up', 5)"
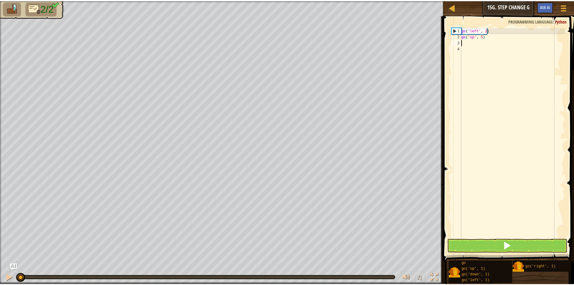
scroll to position [3, 0]
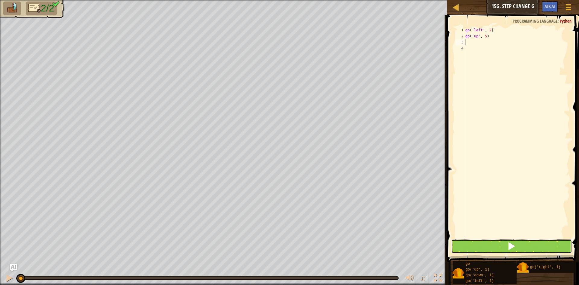
click at [496, 243] on button at bounding box center [511, 246] width 121 height 14
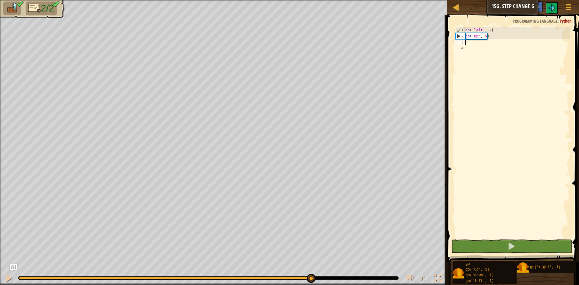
click at [311, 278] on div "0:07.7 Now: 0:02.1 Max: 0:07.8" at bounding box center [166, 278] width 295 height 2
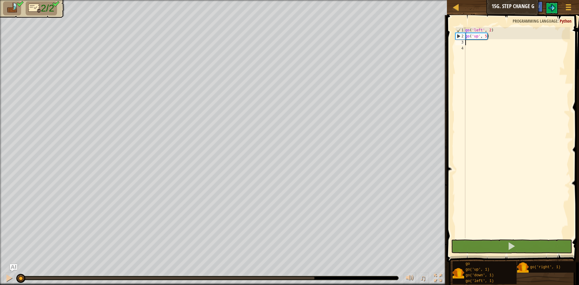
click at [312, 0] on body "Map Junior 15g. Step Change G Game Menu Ask AI 1 הההההההההההההההההההההההההההההה…" at bounding box center [289, 0] width 579 height 0
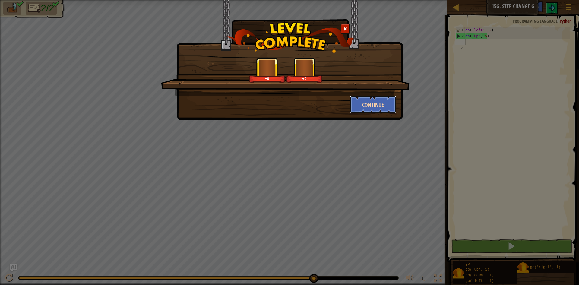
click at [367, 100] on button "Continue" at bounding box center [373, 105] width 47 height 18
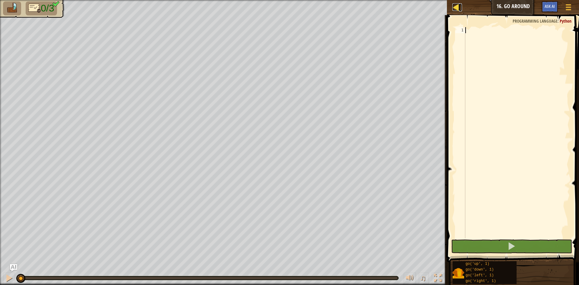
click at [459, 8] on link "Map" at bounding box center [460, 7] width 3 height 8
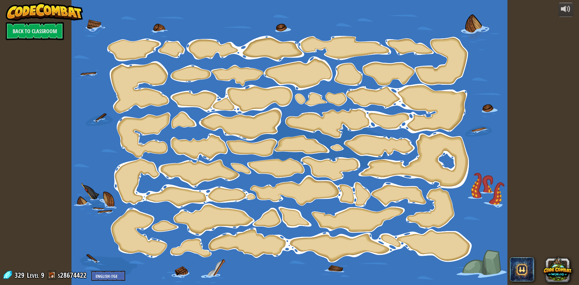
click at [404, 45] on div at bounding box center [289, 142] width 436 height 285
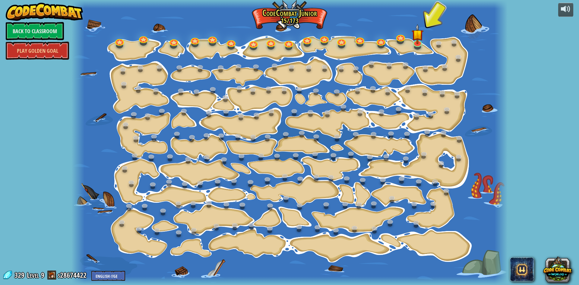
click at [401, 43] on div at bounding box center [400, 41] width 7 height 5
click at [401, 42] on link at bounding box center [400, 36] width 12 height 12
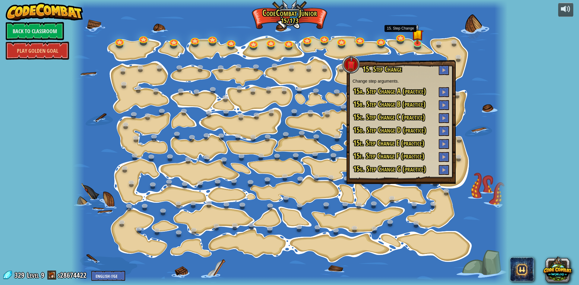
click at [485, 96] on div at bounding box center [289, 142] width 436 height 285
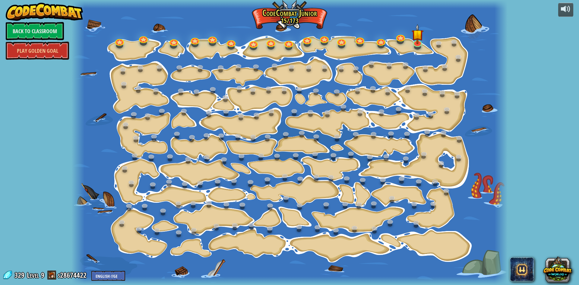
drag, startPoint x: 45, startPoint y: 26, endPoint x: 80, endPoint y: 15, distance: 37.1
click at [80, 15] on img at bounding box center [44, 12] width 77 height 18
